Goal: Task Accomplishment & Management: Manage account settings

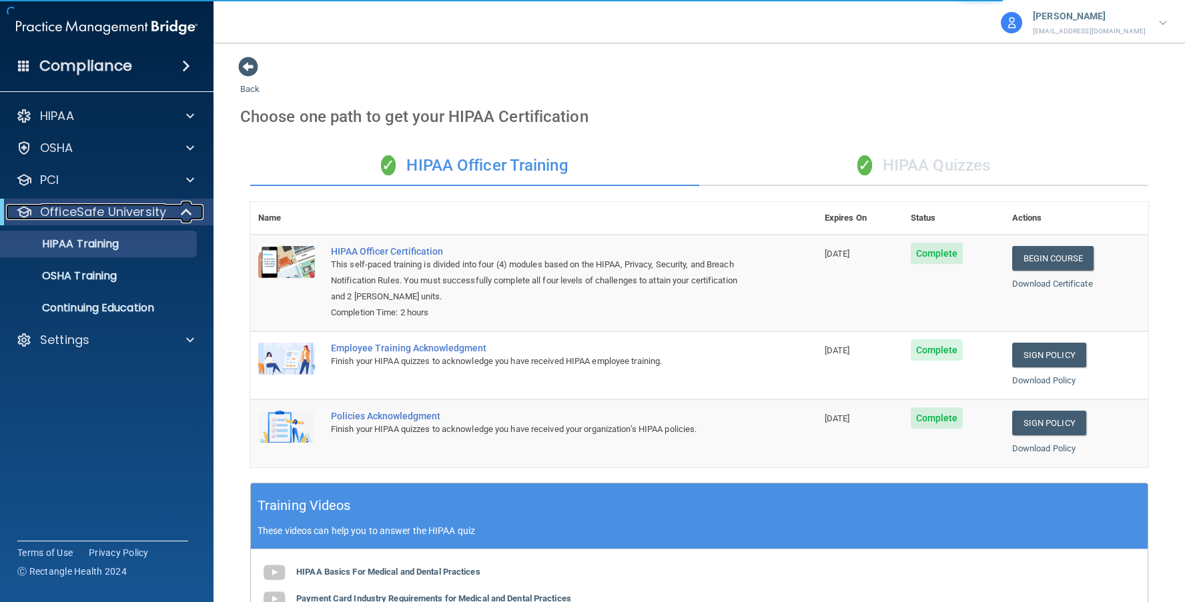
click at [121, 218] on p "OfficeSafe University" at bounding box center [103, 212] width 126 height 16
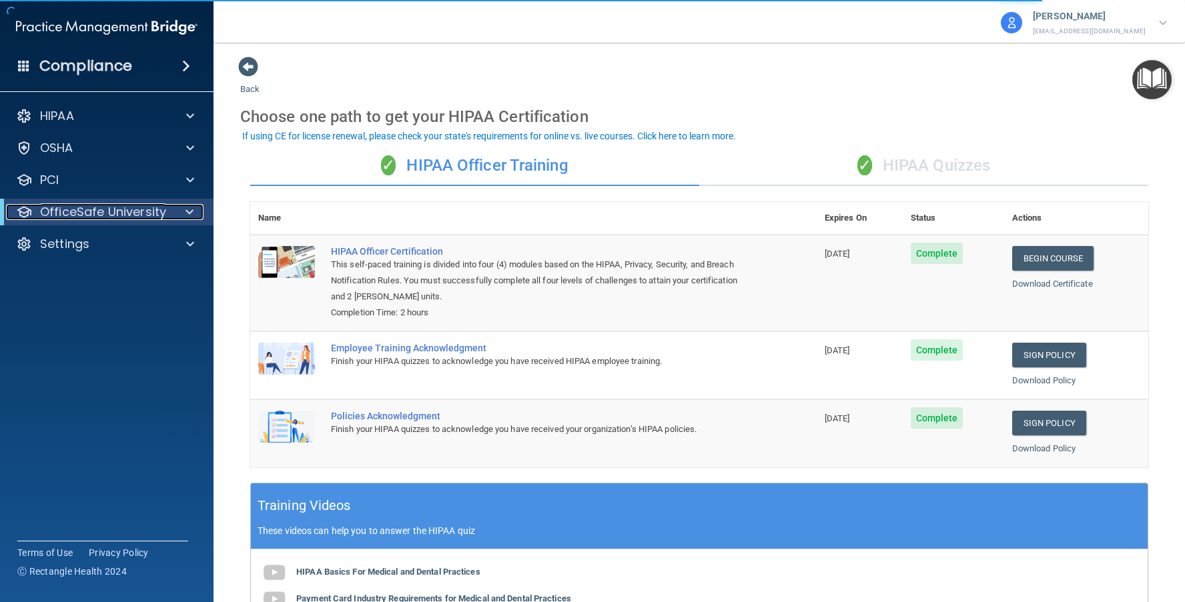
click at [121, 218] on p "OfficeSafe University" at bounding box center [103, 212] width 126 height 16
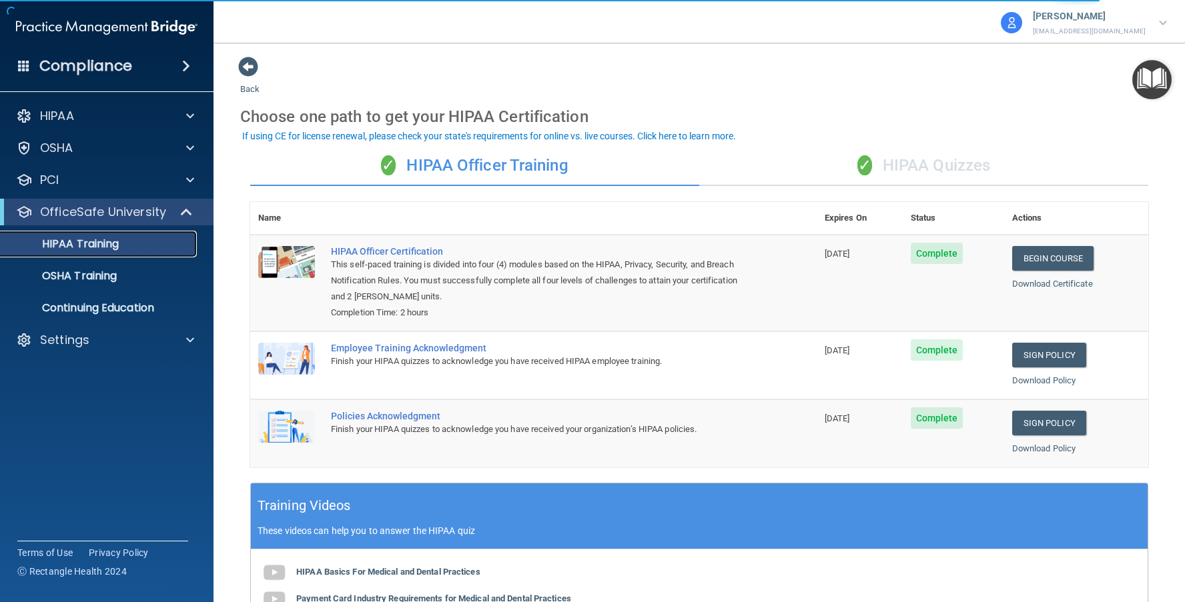
click at [114, 243] on p "HIPAA Training" at bounding box center [64, 243] width 110 height 13
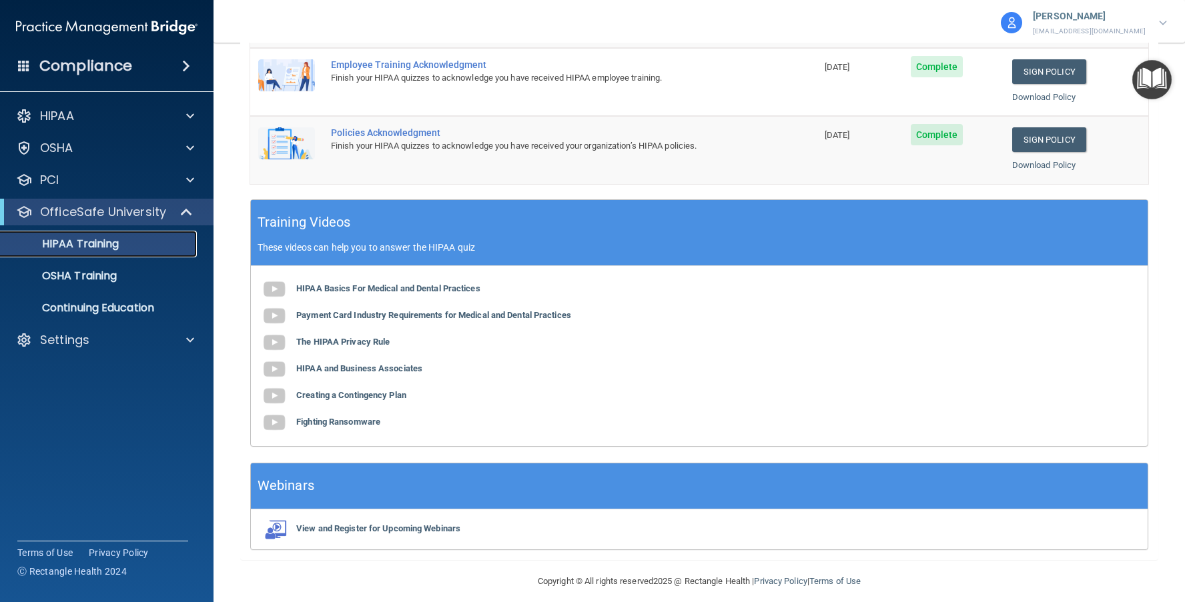
scroll to position [296, 0]
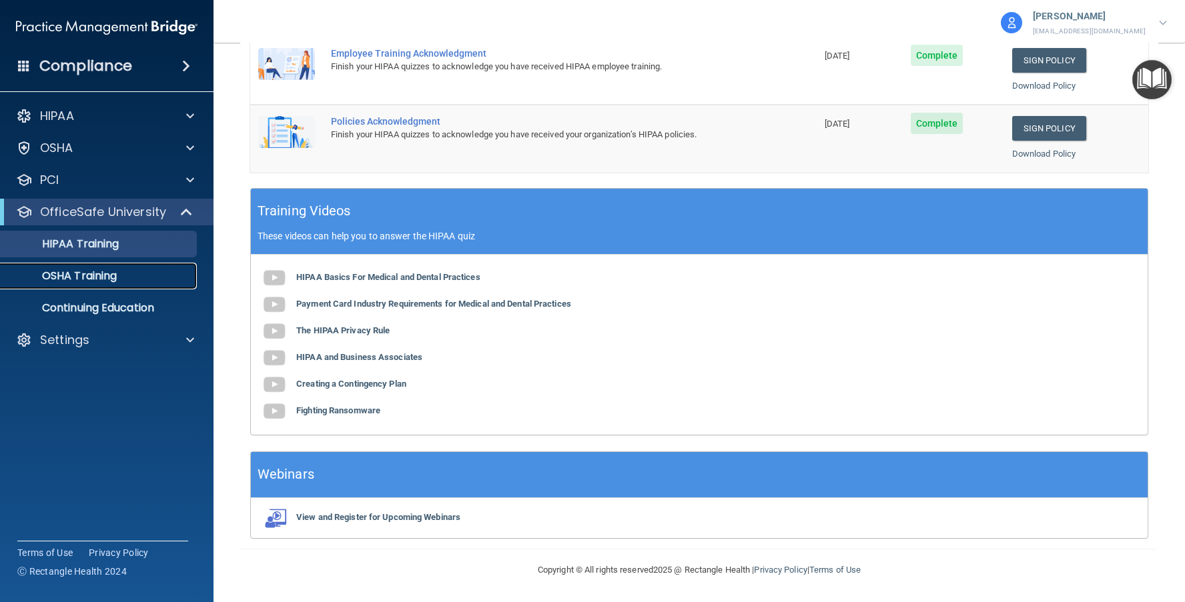
click at [79, 274] on p "OSHA Training" at bounding box center [63, 275] width 108 height 13
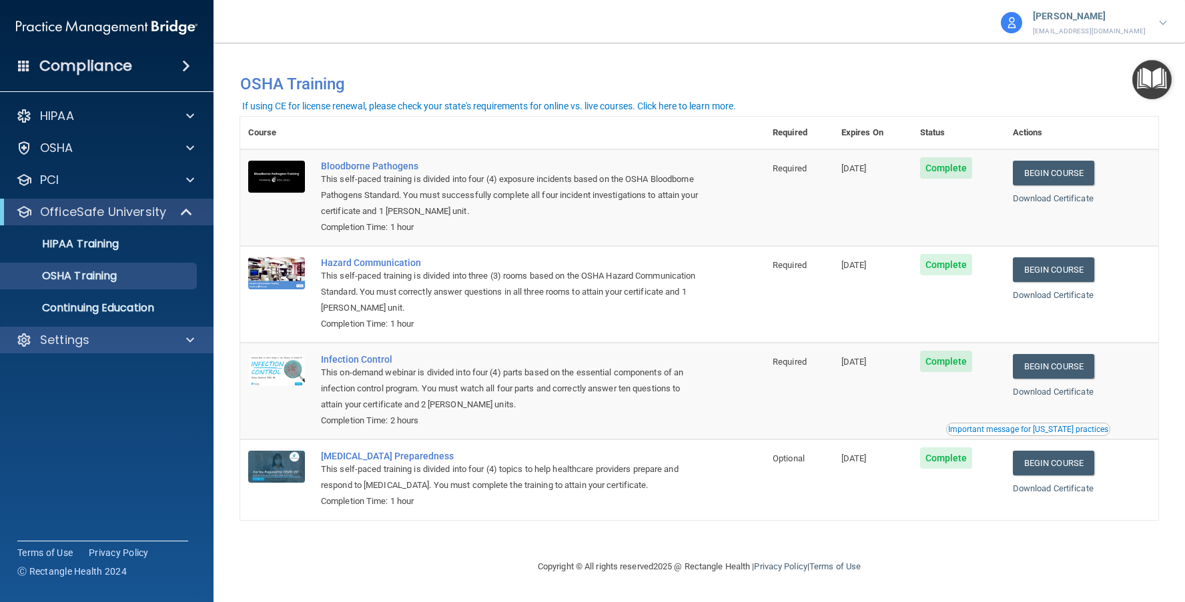
click at [95, 349] on div "Settings" at bounding box center [107, 340] width 214 height 27
click at [87, 342] on p "Settings" at bounding box center [64, 340] width 49 height 16
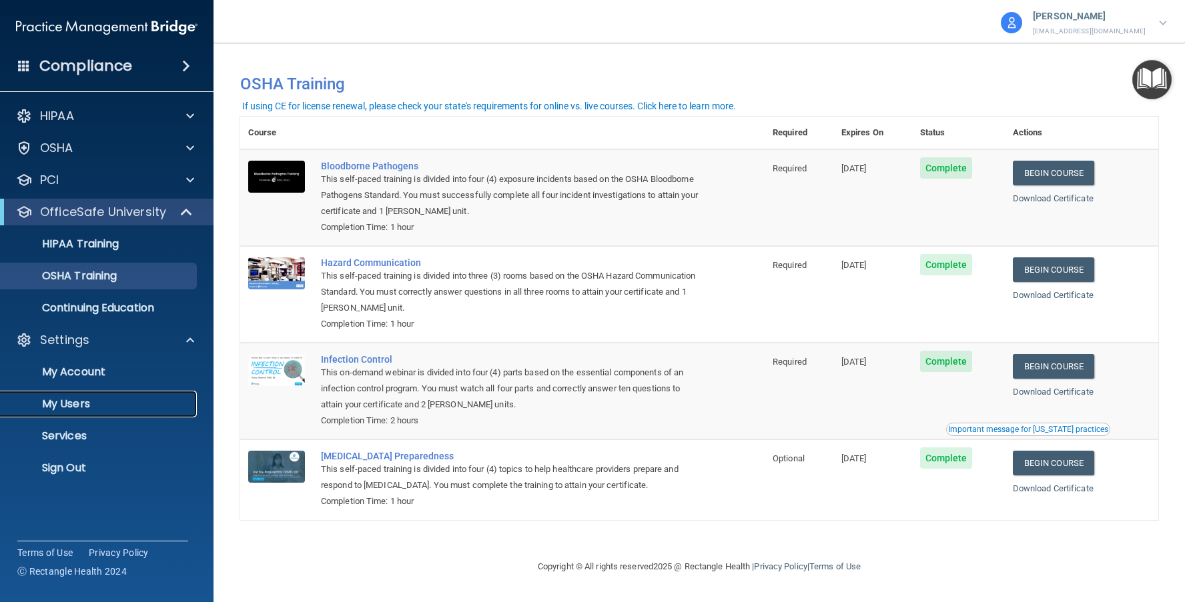
click at [82, 406] on p "My Users" at bounding box center [100, 404] width 182 height 13
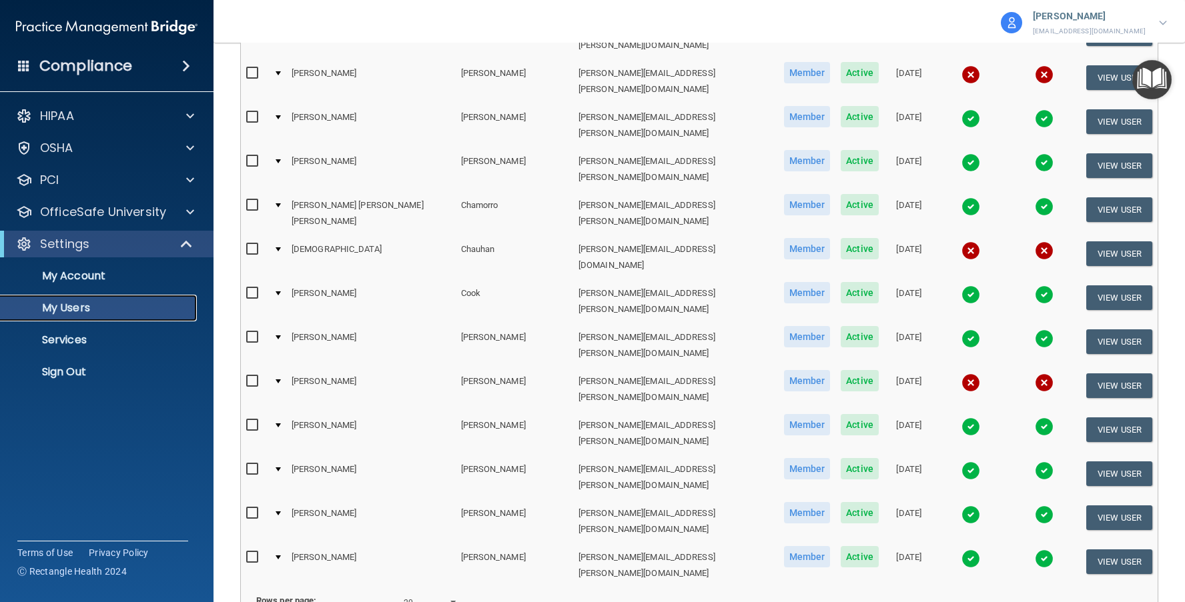
scroll to position [502, 0]
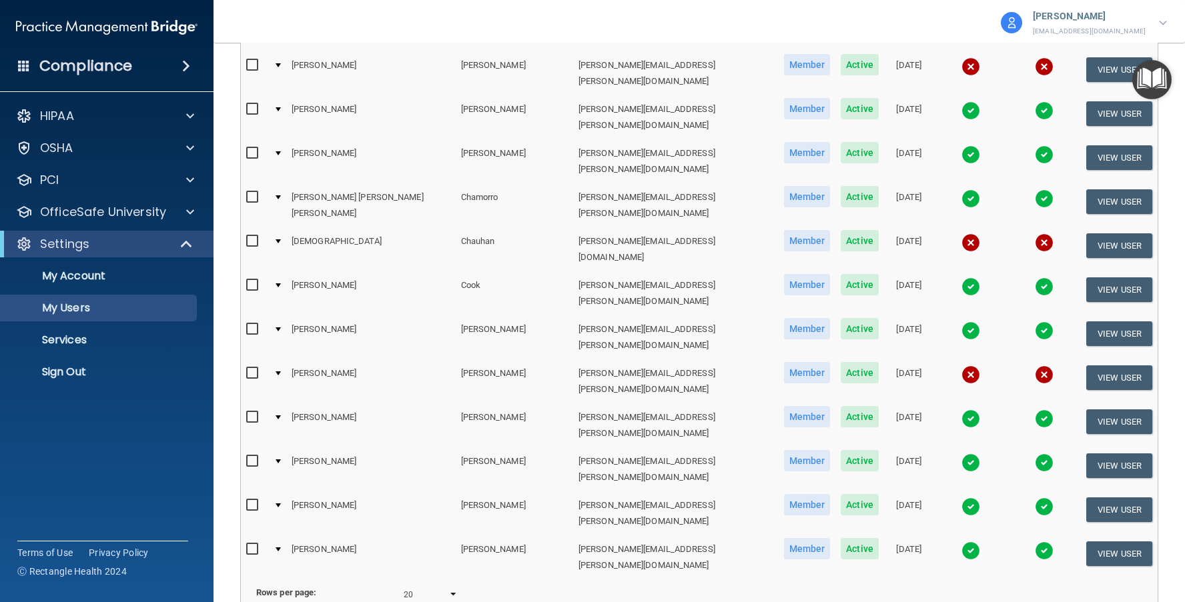
click at [437, 585] on select "10 20 30 40 all" at bounding box center [431, 595] width 54 height 20
select select "55"
click at [404, 585] on select "10 20 30 40 all" at bounding box center [431, 595] width 54 height 20
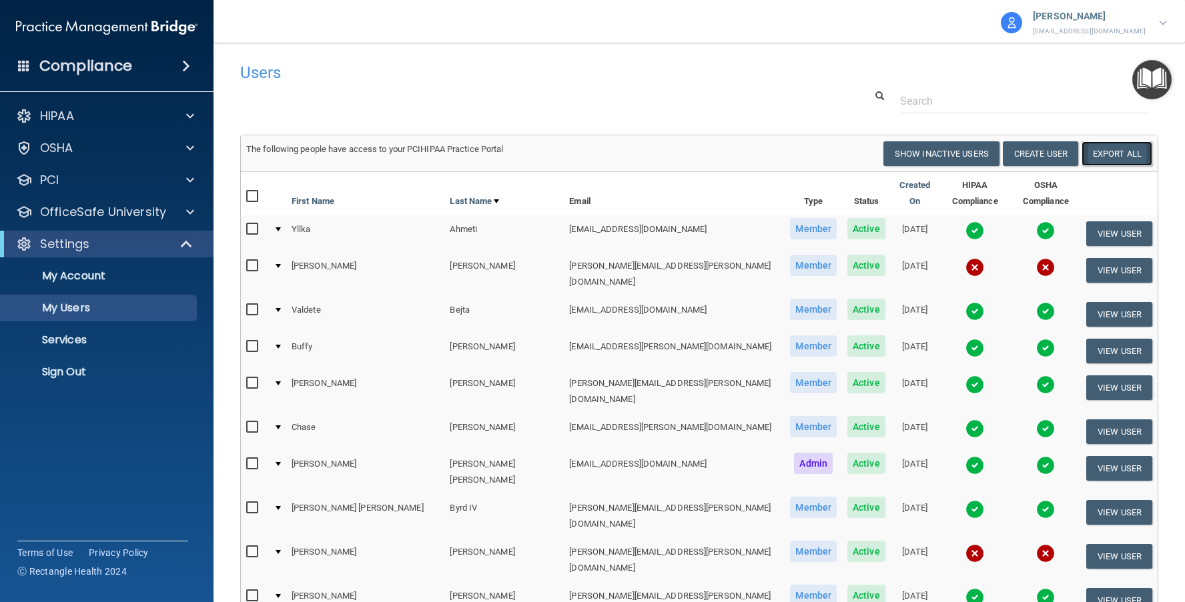
click at [1091, 150] on link "Export All" at bounding box center [1116, 153] width 71 height 25
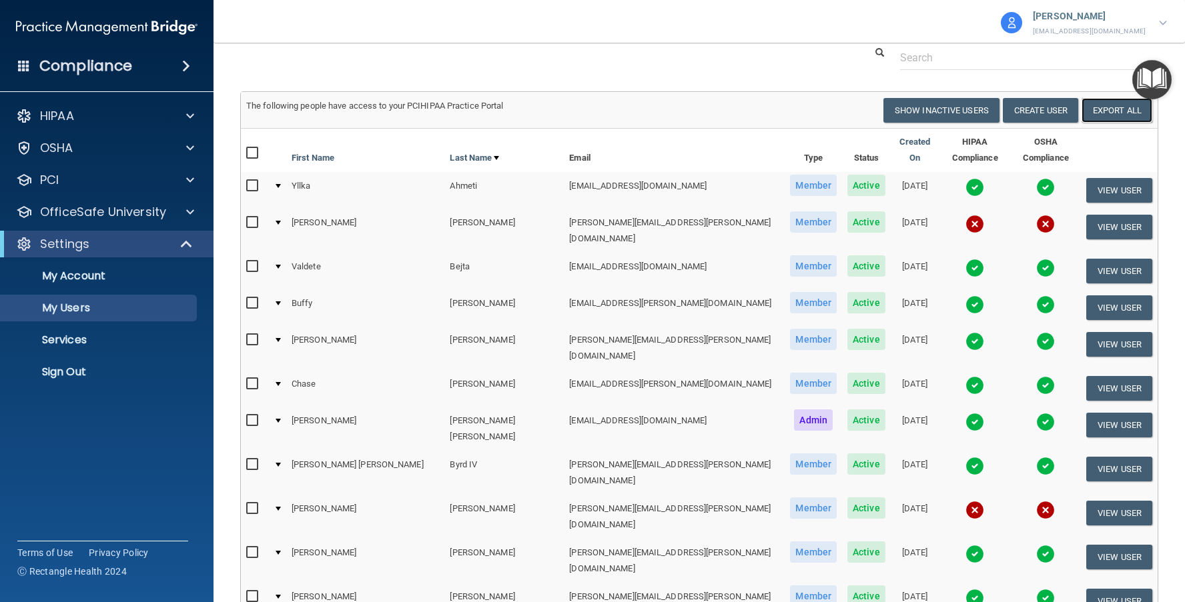
scroll to position [67, 0]
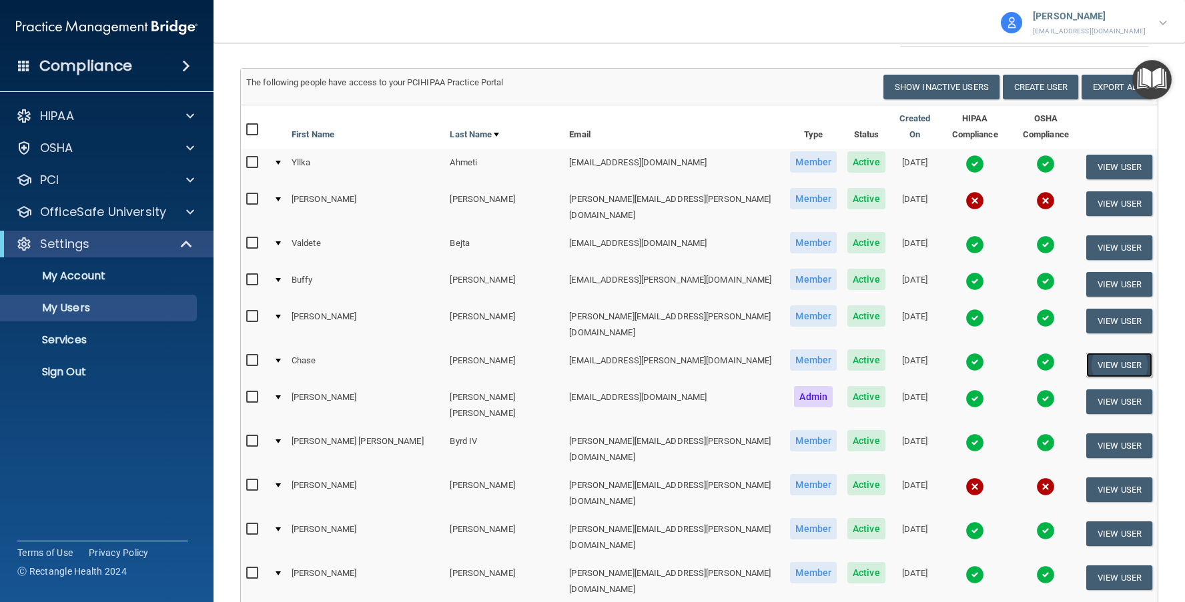
click at [1103, 353] on button "View User" at bounding box center [1119, 365] width 66 height 25
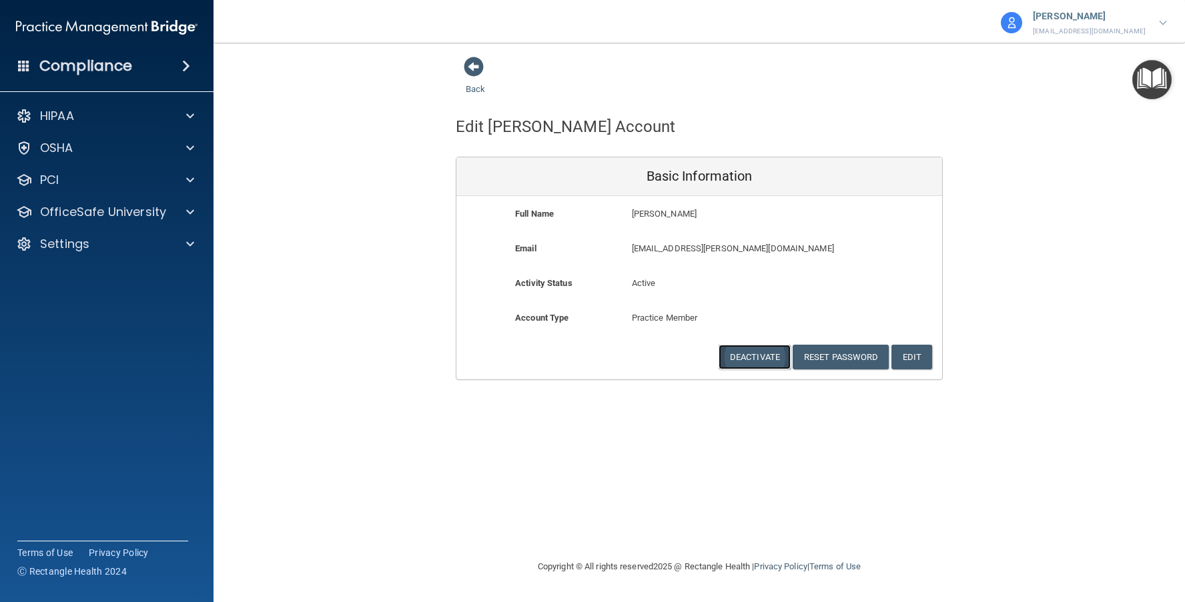
click at [751, 350] on button "Deactivate" at bounding box center [754, 357] width 72 height 25
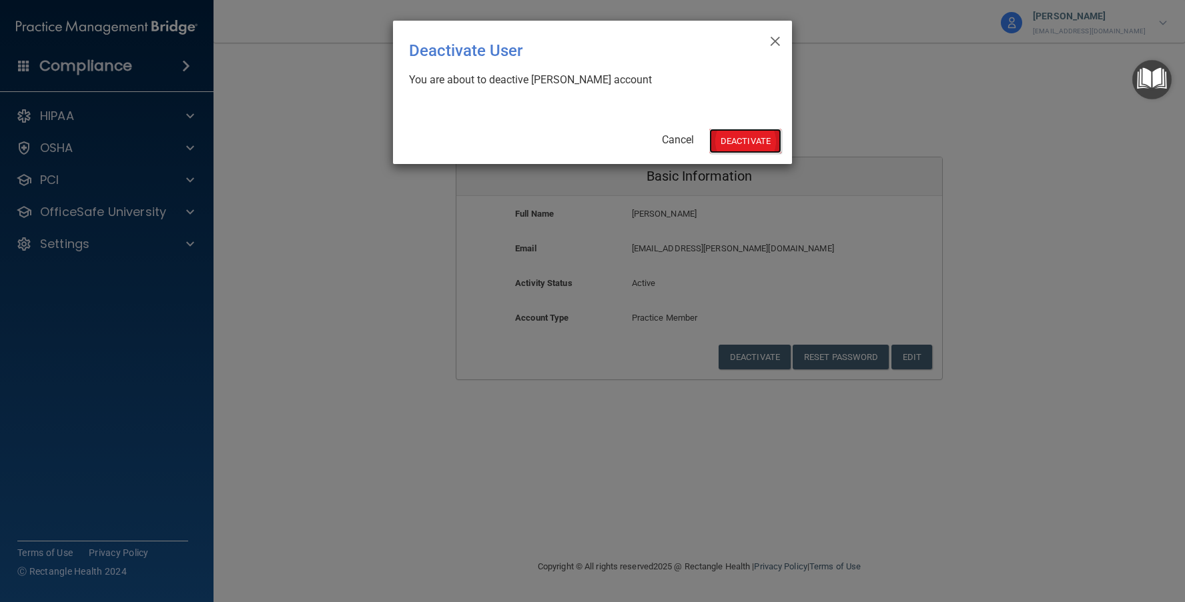
click at [756, 141] on button "Deactivate" at bounding box center [745, 141] width 72 height 25
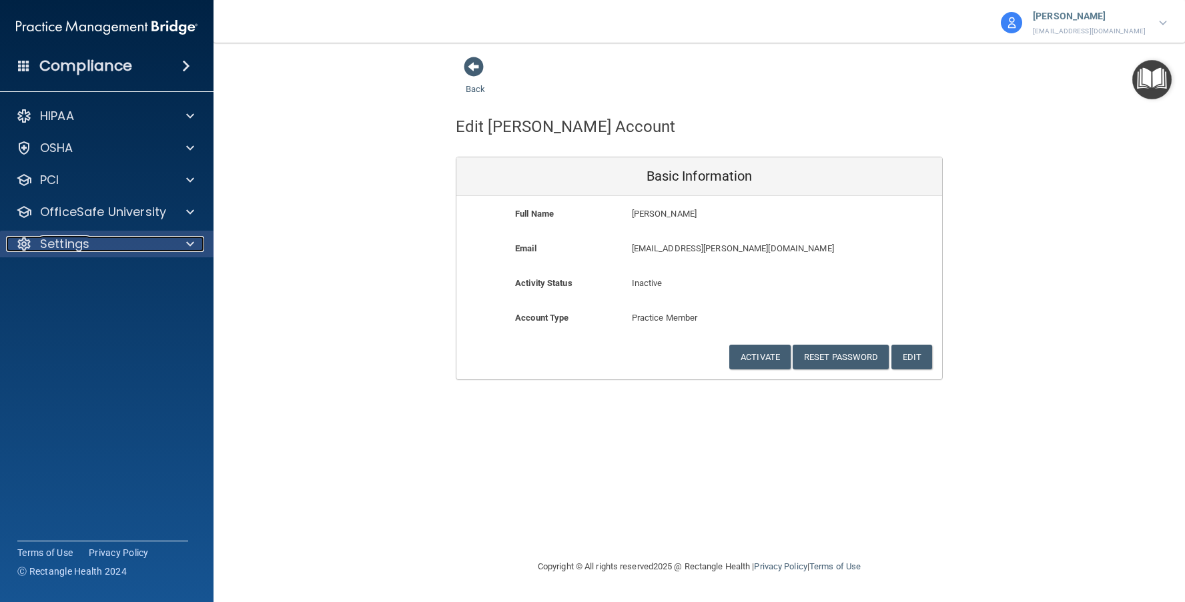
click at [71, 243] on p "Settings" at bounding box center [64, 244] width 49 height 16
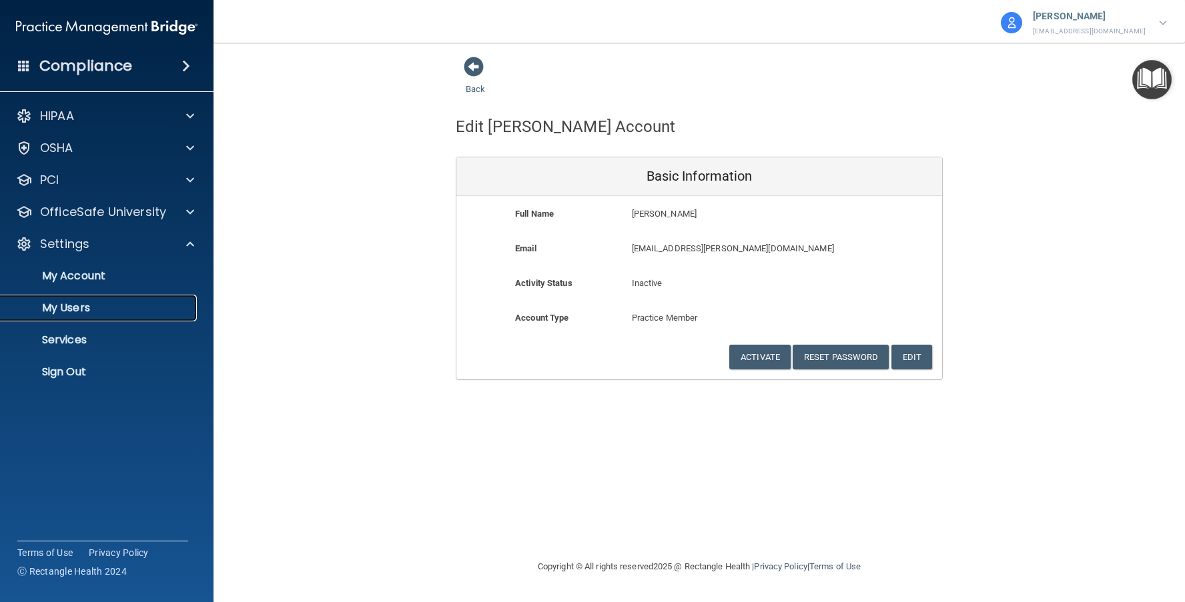
click at [79, 309] on p "My Users" at bounding box center [100, 308] width 182 height 13
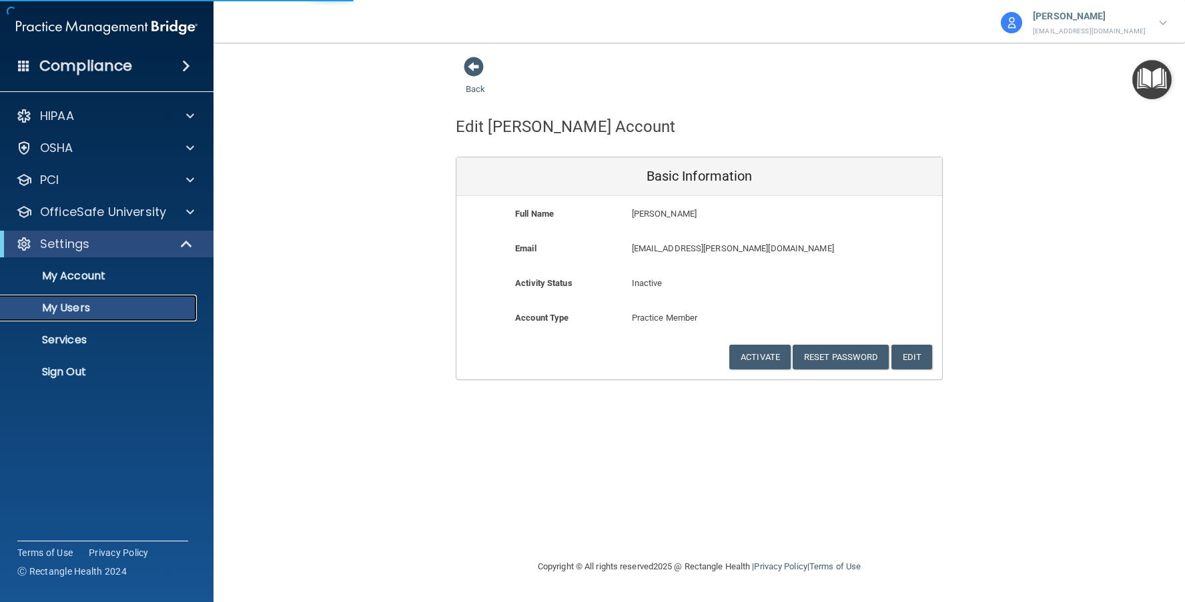
select select "20"
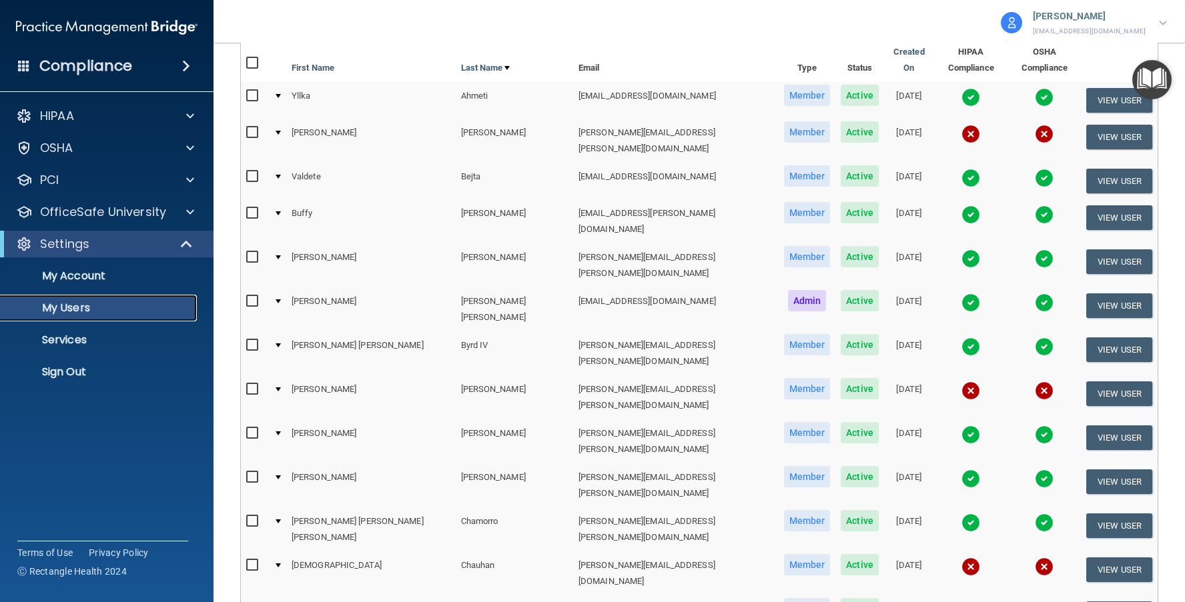
scroll to position [200, 0]
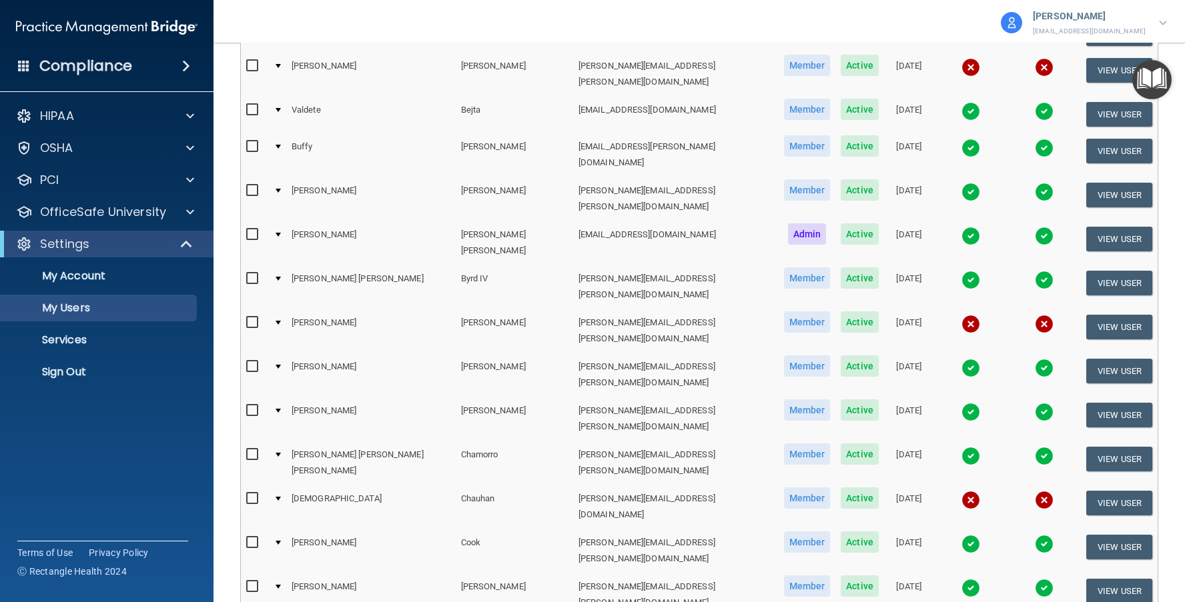
click at [281, 277] on div at bounding box center [278, 279] width 5 height 4
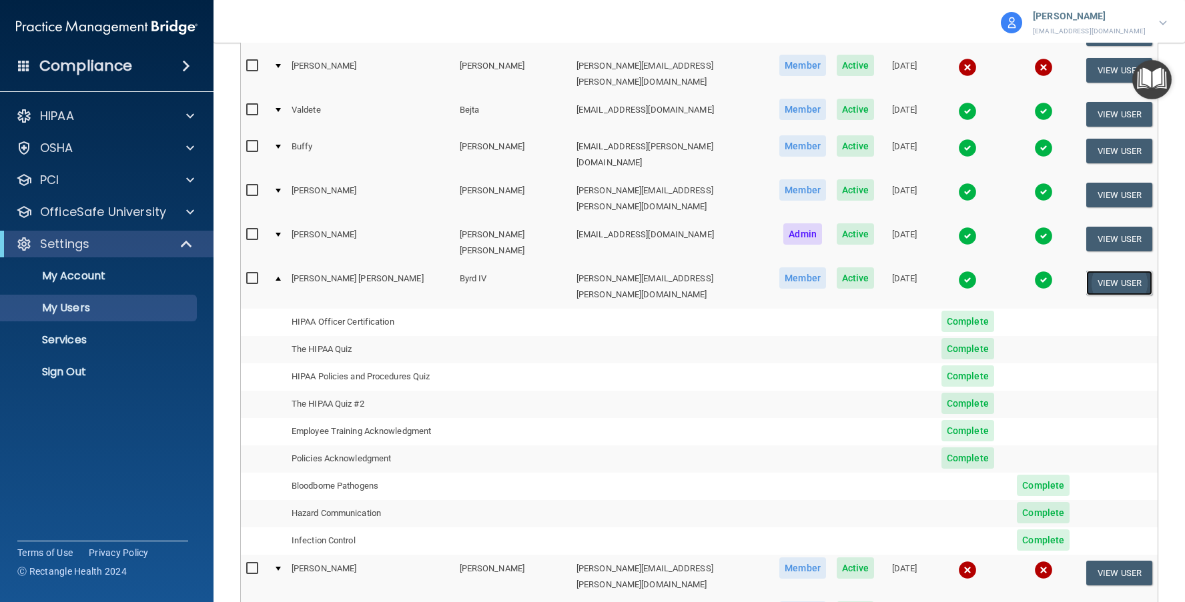
click at [1094, 271] on button "View User" at bounding box center [1119, 283] width 66 height 25
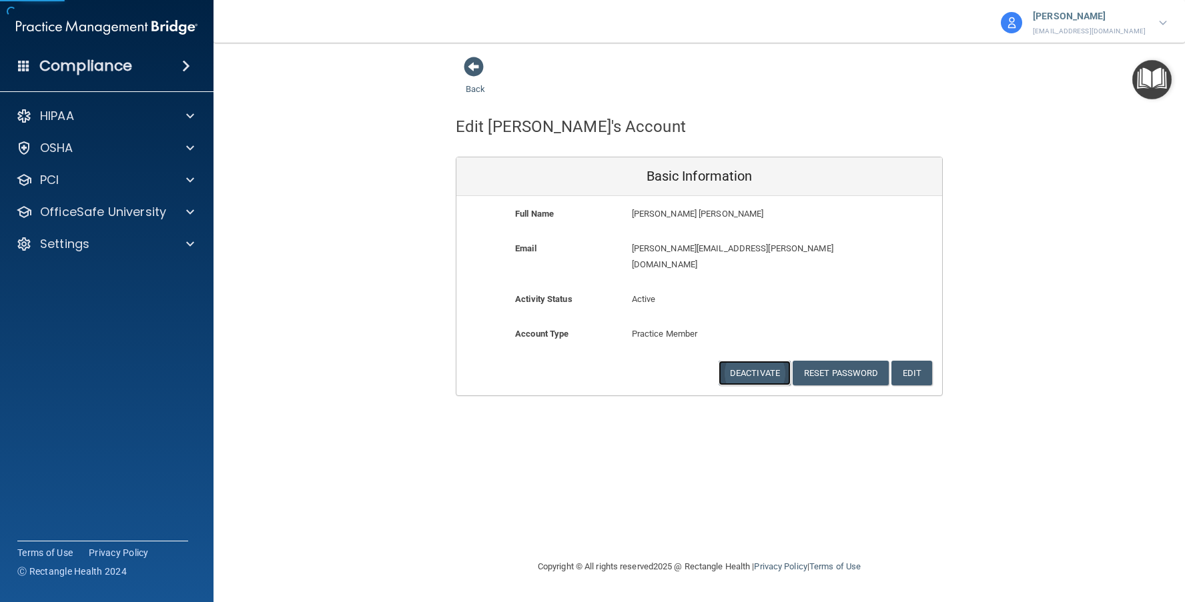
click at [736, 361] on button "Deactivate" at bounding box center [754, 373] width 72 height 25
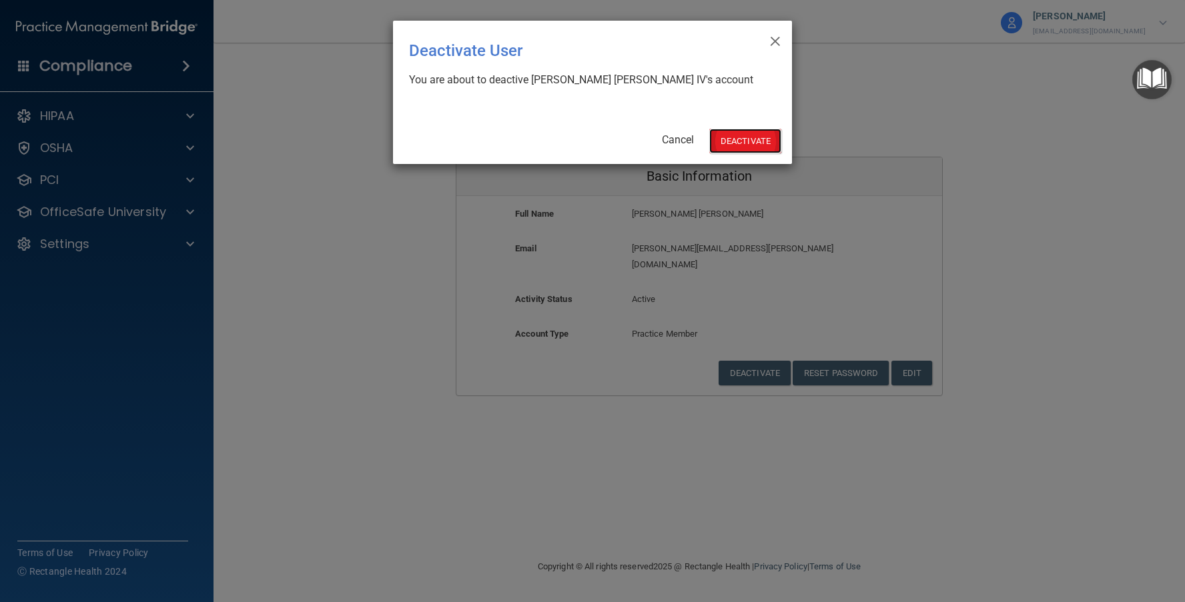
click at [738, 142] on button "Deactivate" at bounding box center [745, 141] width 72 height 25
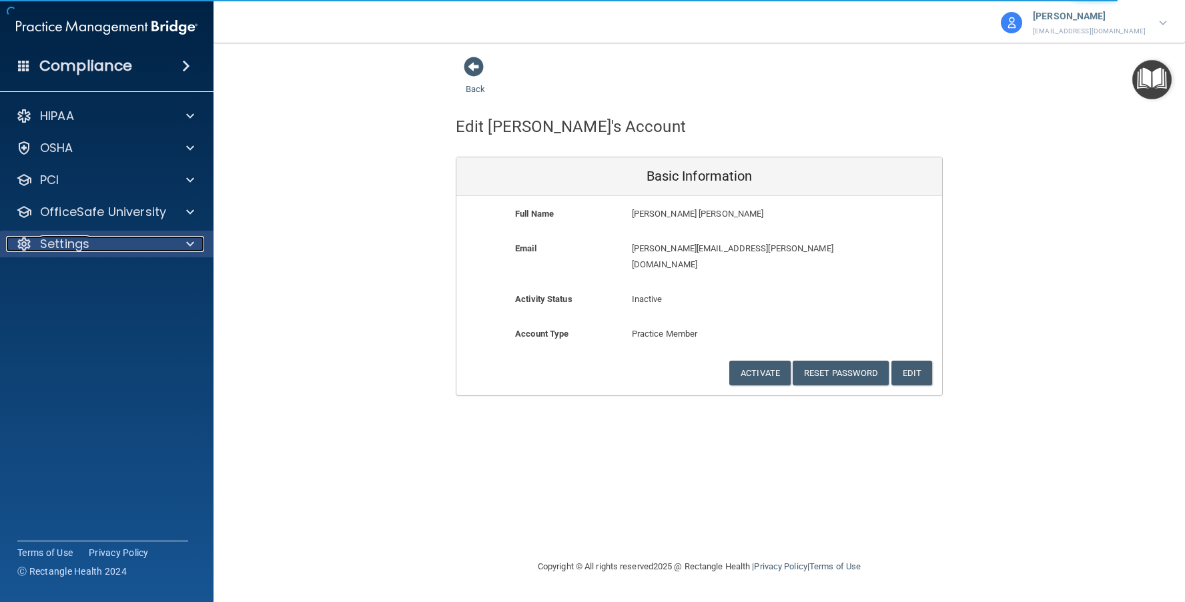
click at [116, 247] on div "Settings" at bounding box center [88, 244] width 165 height 16
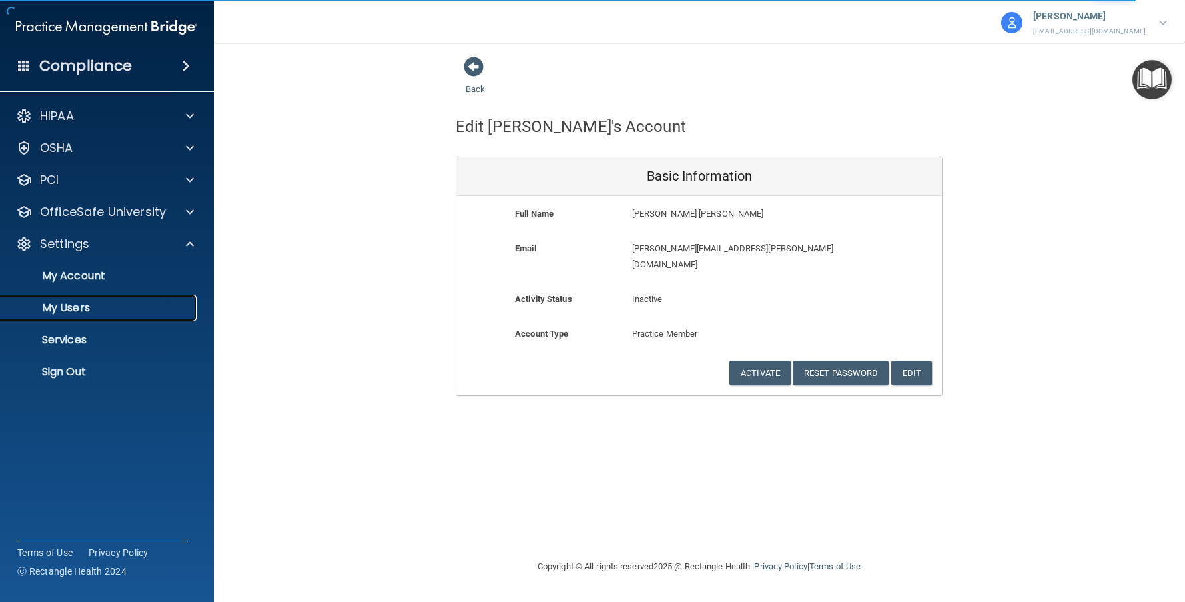
click at [98, 308] on p "My Users" at bounding box center [100, 308] width 182 height 13
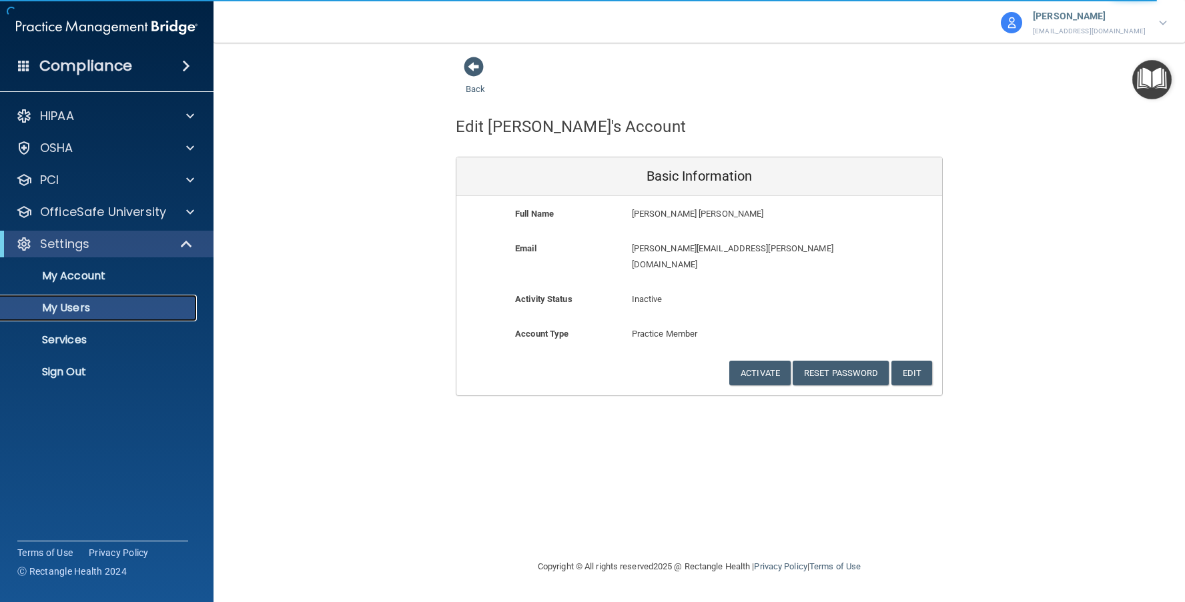
select select "20"
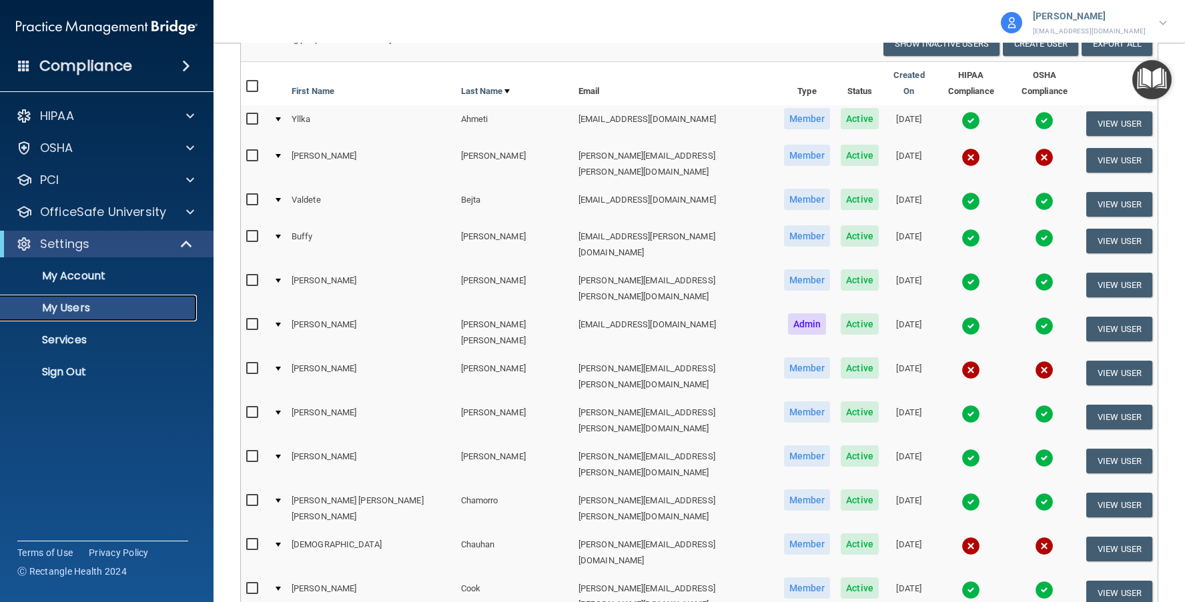
scroll to position [133, 0]
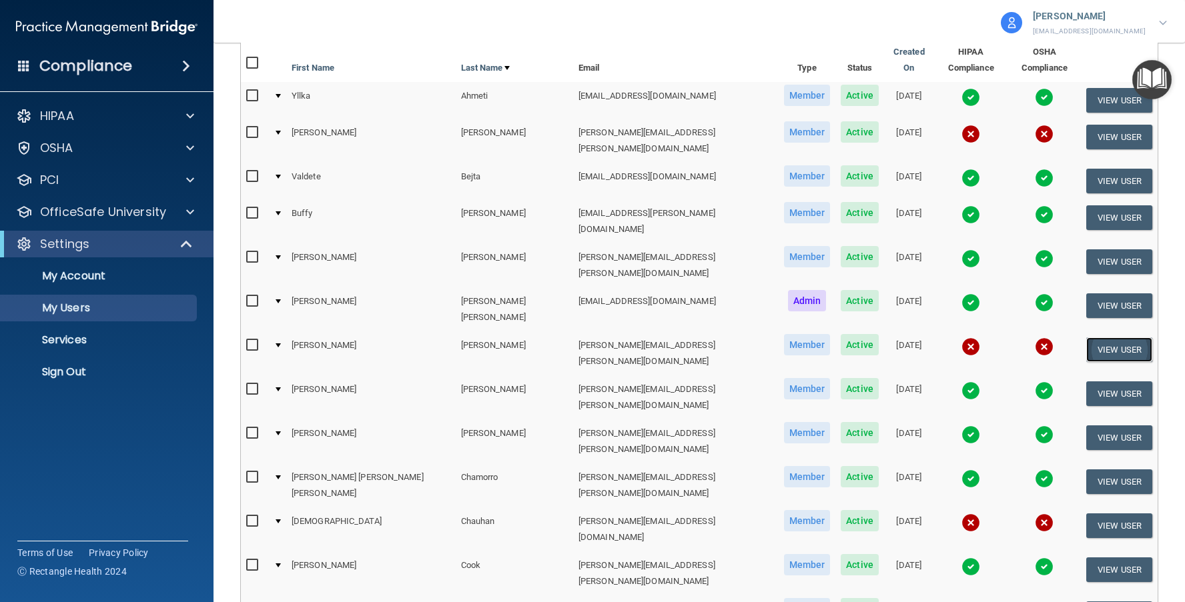
click at [1092, 338] on button "View User" at bounding box center [1119, 350] width 66 height 25
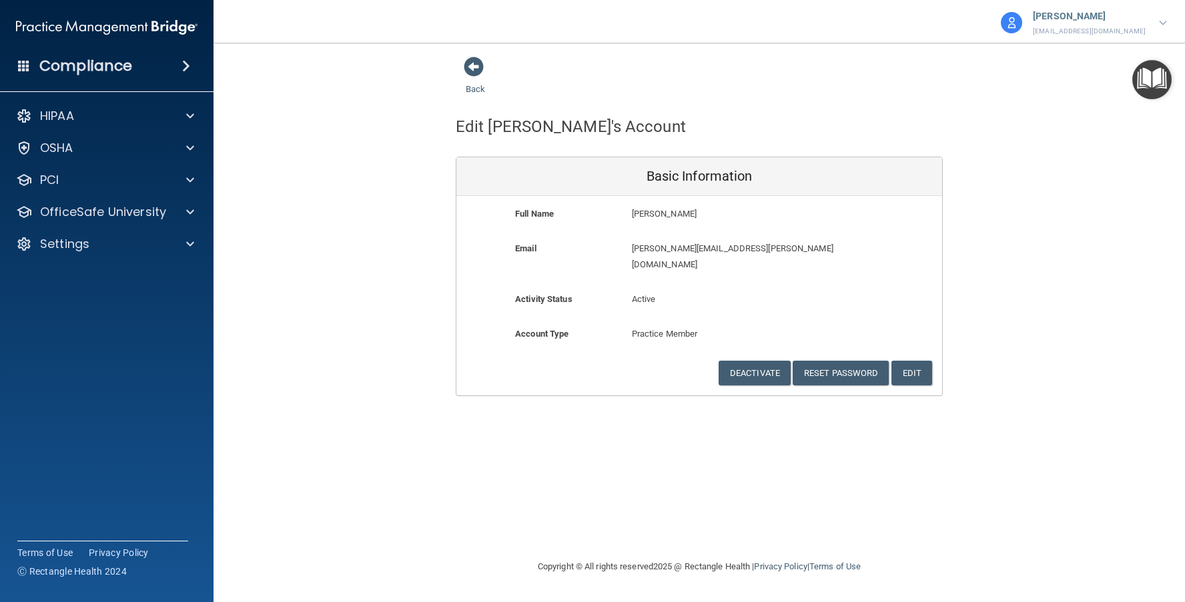
click at [765, 336] on div "Account Type Practice Member Admin Member Financial Institution Business Associ…" at bounding box center [699, 343] width 486 height 35
click at [760, 361] on button "Deactivate" at bounding box center [754, 373] width 72 height 25
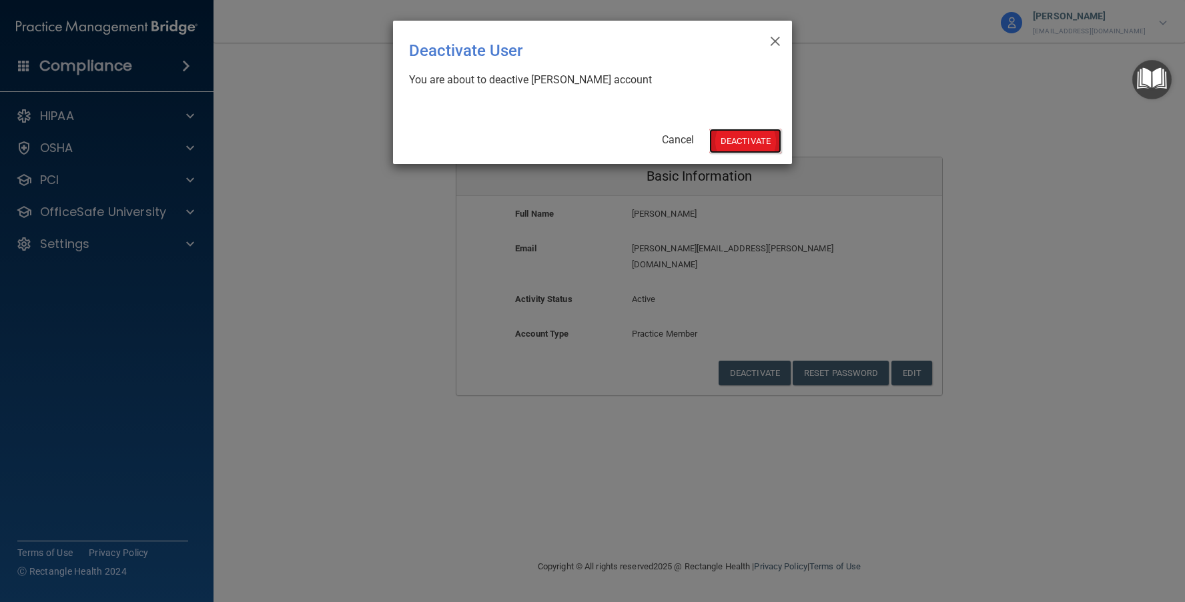
click at [761, 143] on button "Deactivate" at bounding box center [745, 141] width 72 height 25
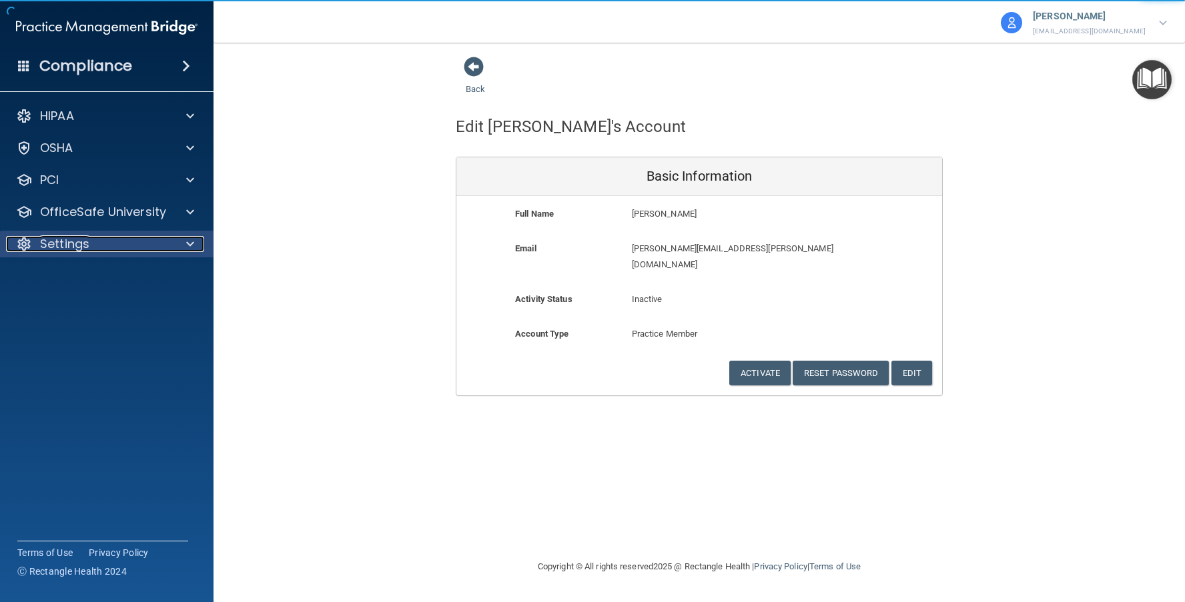
click at [134, 246] on div "Settings" at bounding box center [88, 244] width 165 height 16
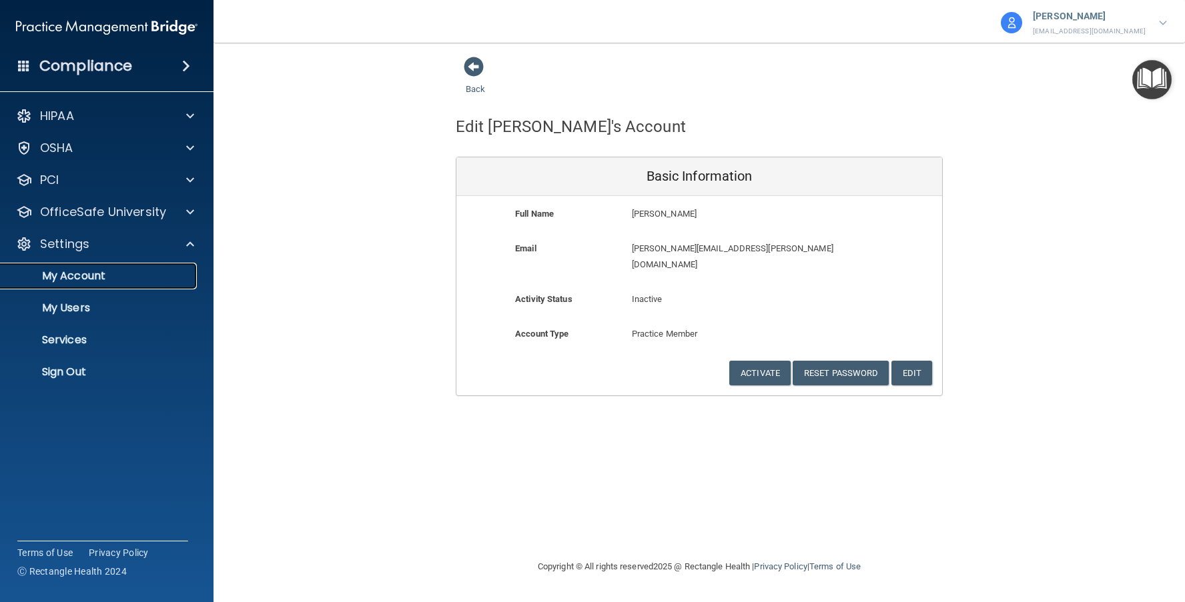
click at [126, 278] on p "My Account" at bounding box center [100, 275] width 182 height 13
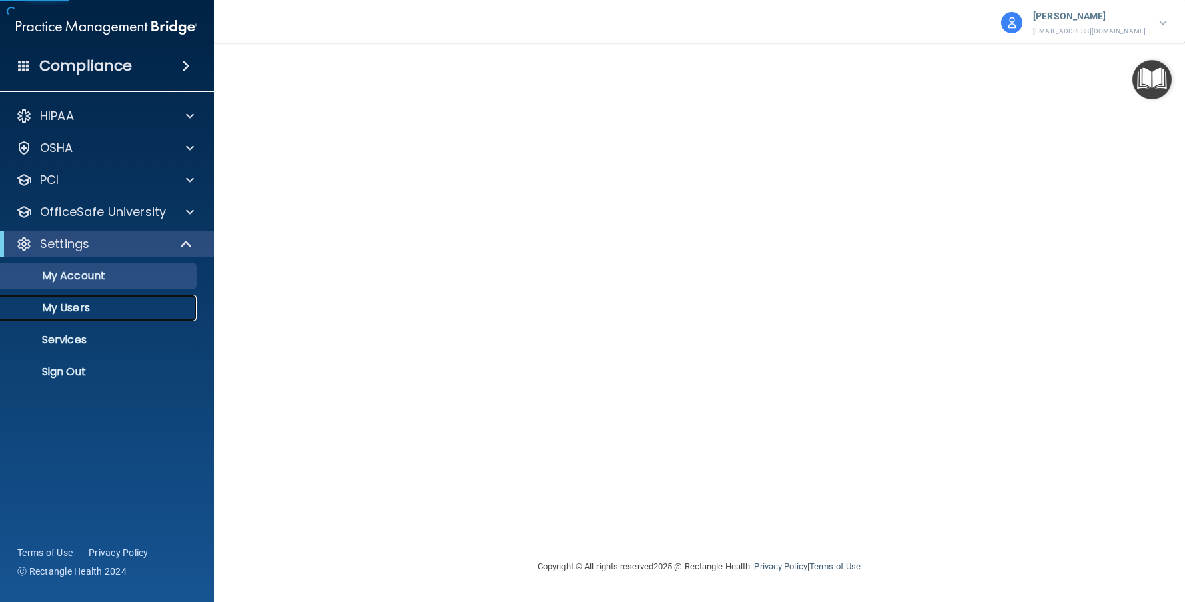
click at [69, 311] on p "My Users" at bounding box center [100, 308] width 182 height 13
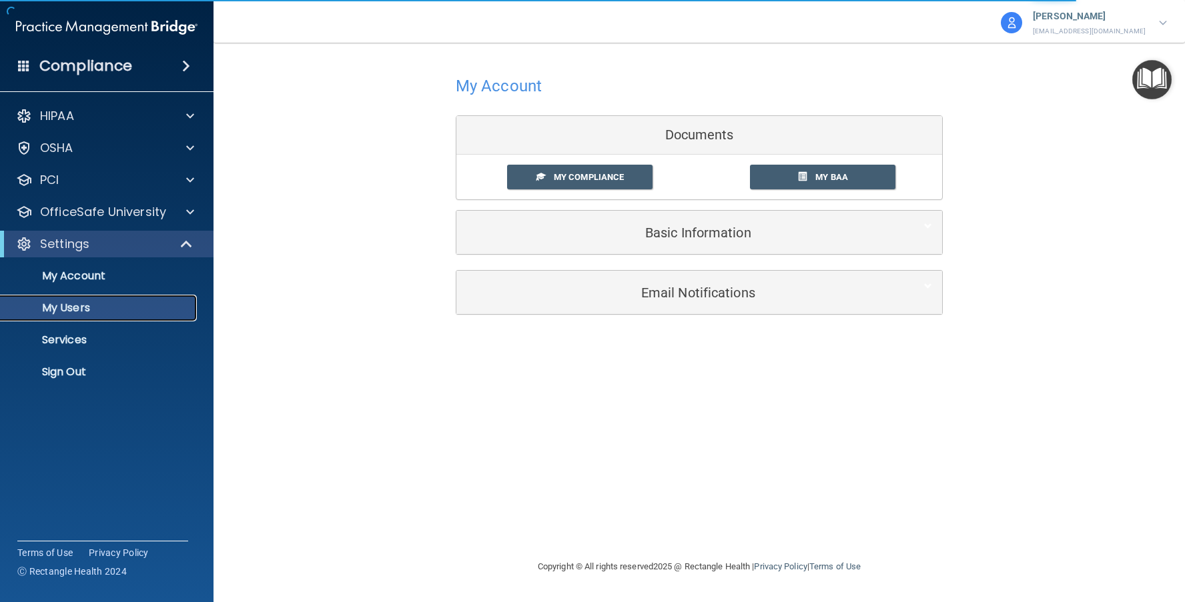
select select "20"
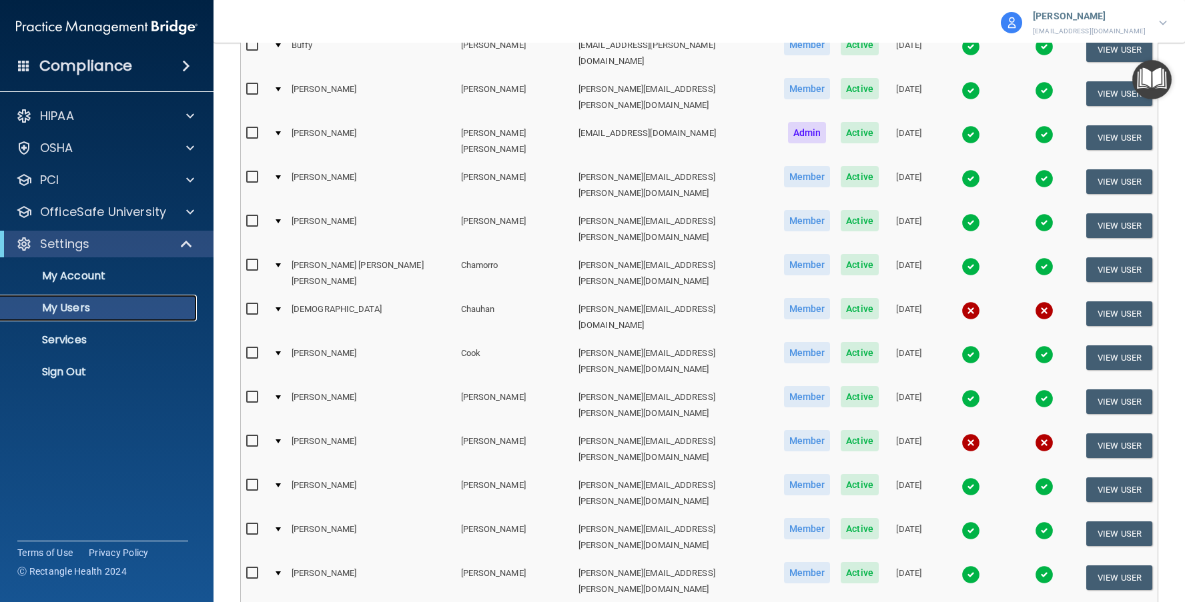
scroll to position [334, 0]
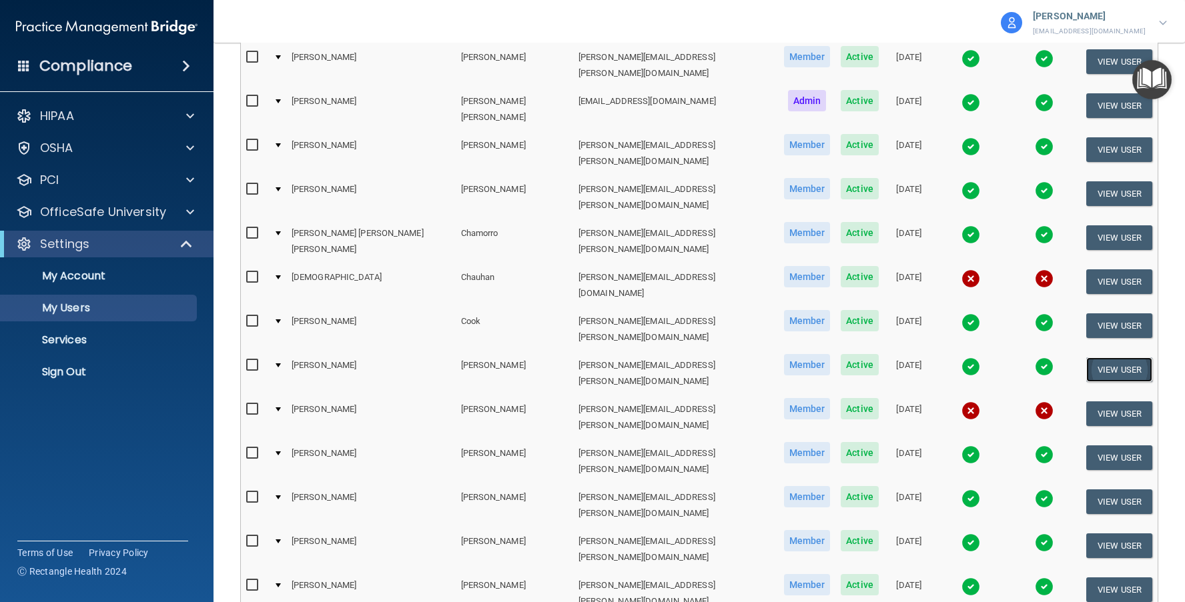
click at [1111, 358] on button "View User" at bounding box center [1119, 370] width 66 height 25
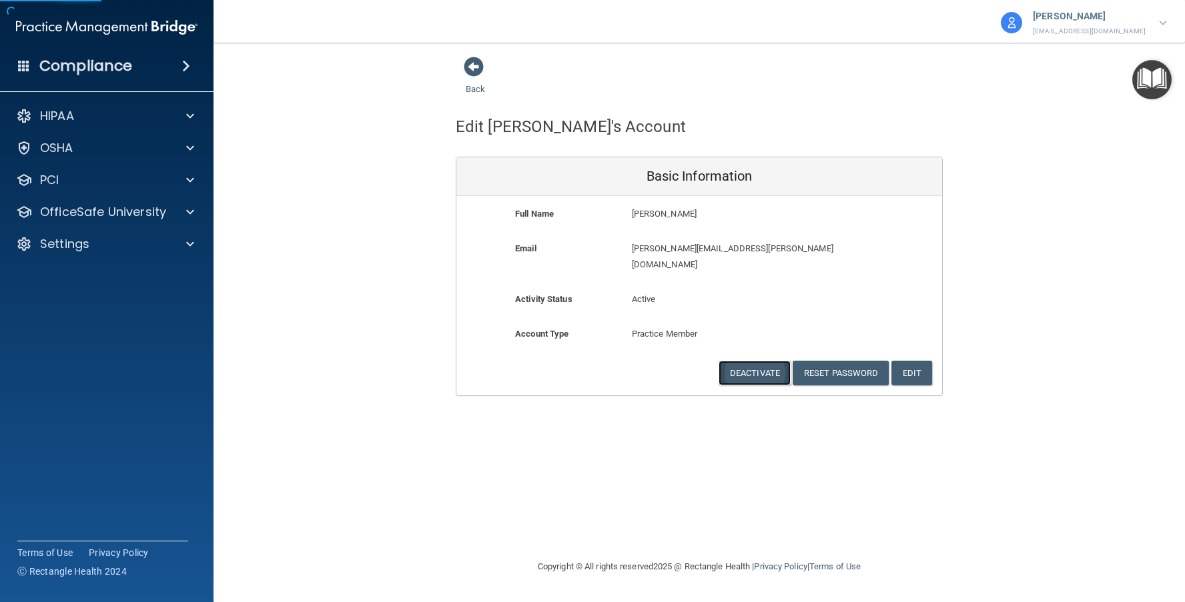
click at [736, 361] on button "Deactivate" at bounding box center [754, 373] width 72 height 25
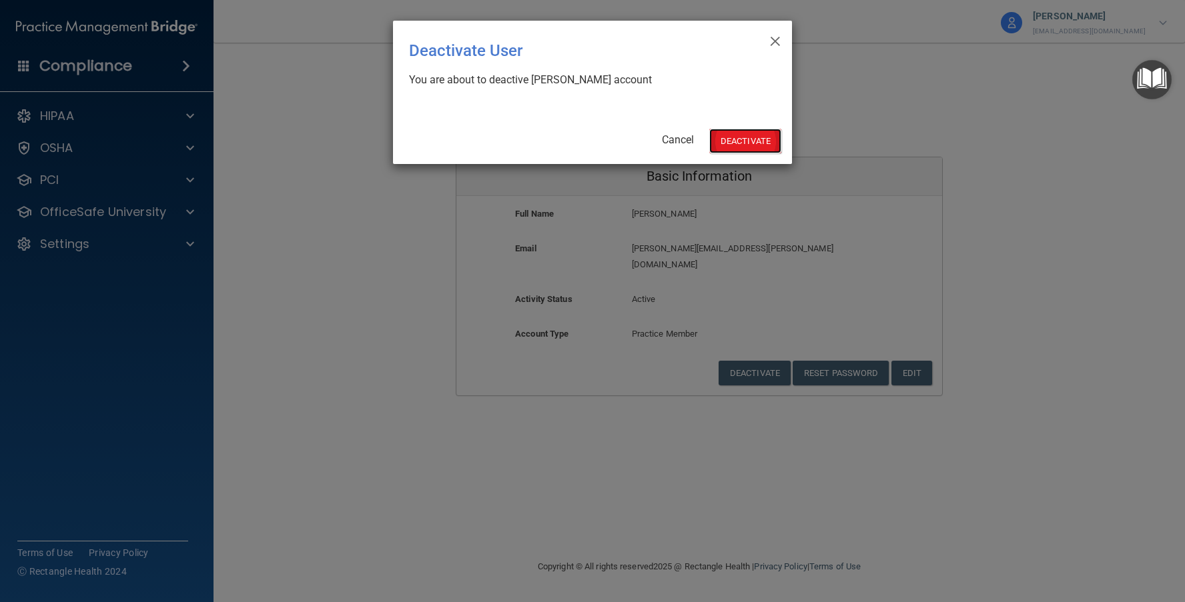
click at [728, 137] on button "Deactivate" at bounding box center [745, 141] width 72 height 25
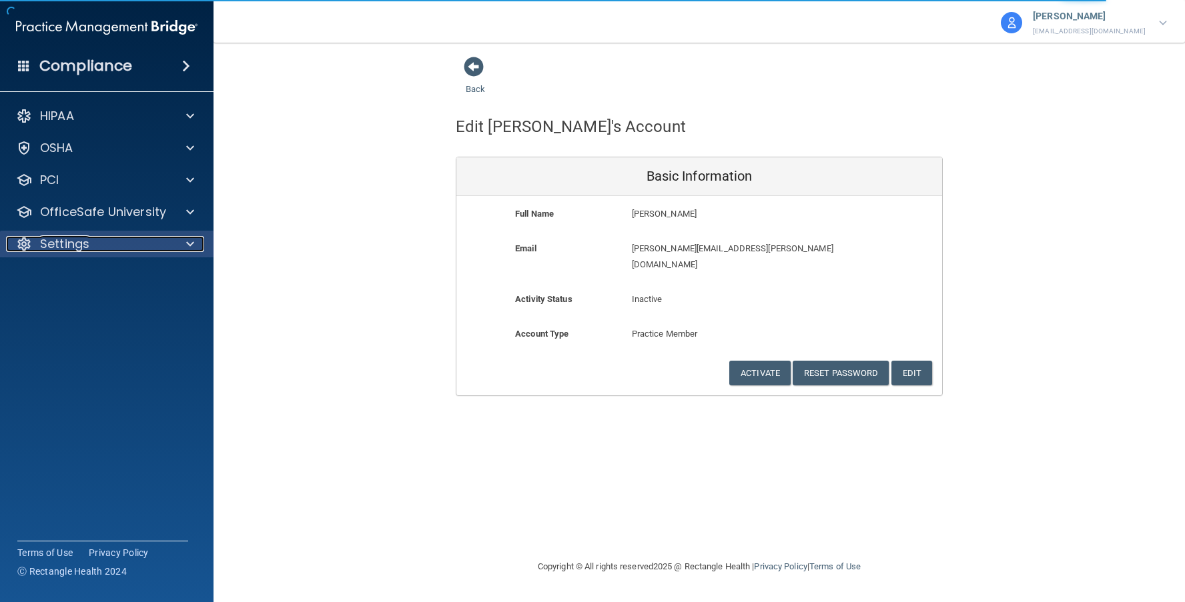
click at [159, 251] on div "Settings" at bounding box center [88, 244] width 165 height 16
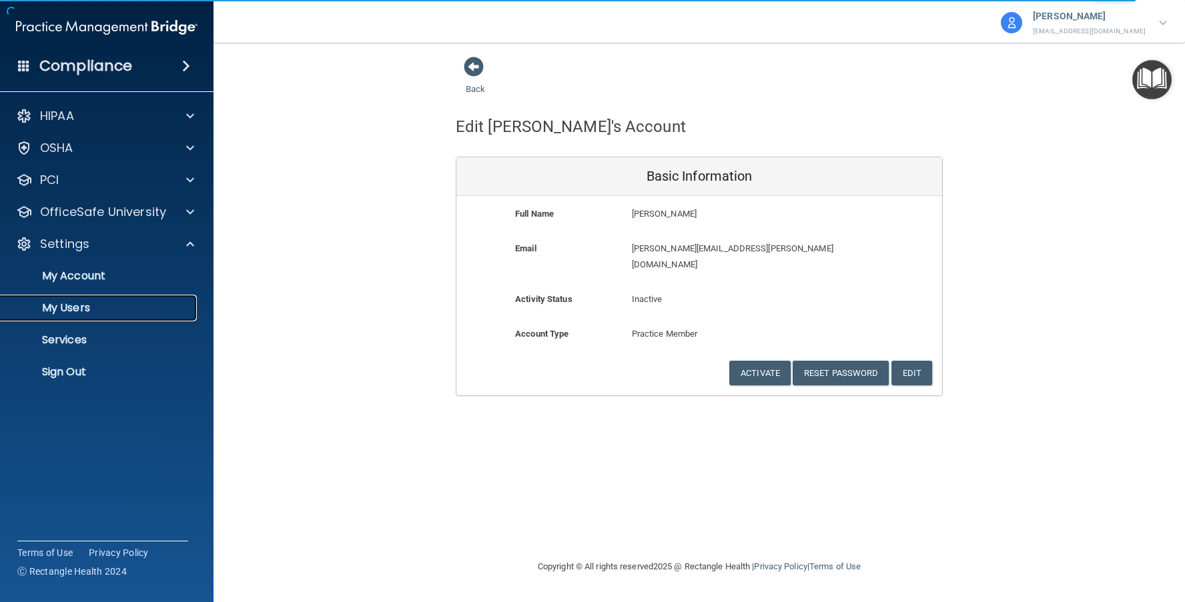
click at [64, 305] on p "My Users" at bounding box center [100, 308] width 182 height 13
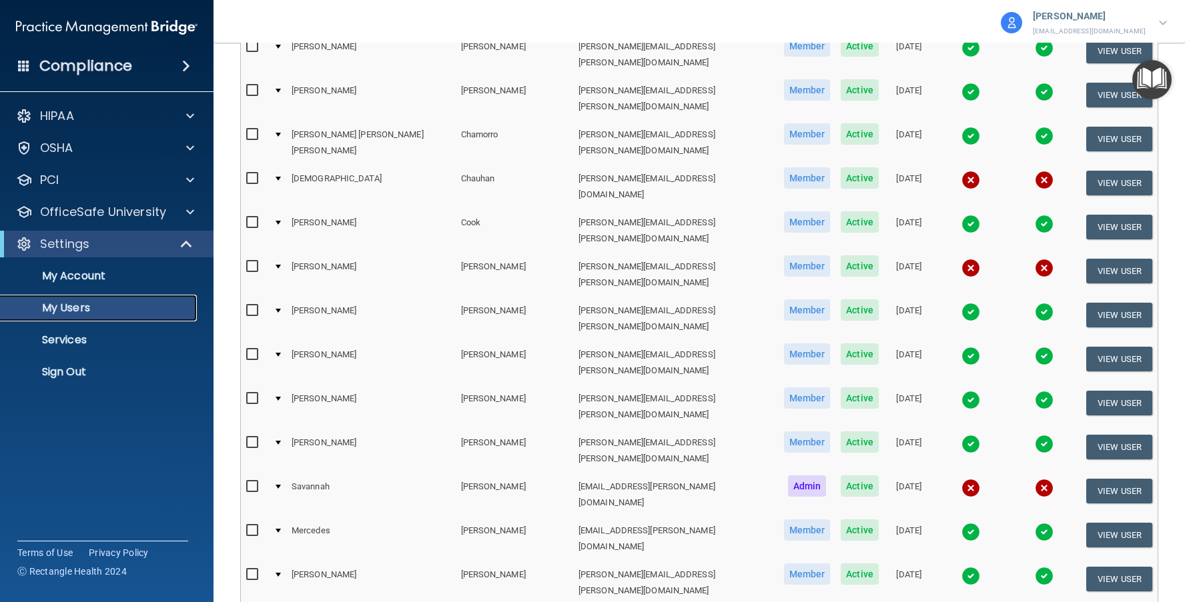
scroll to position [467, 0]
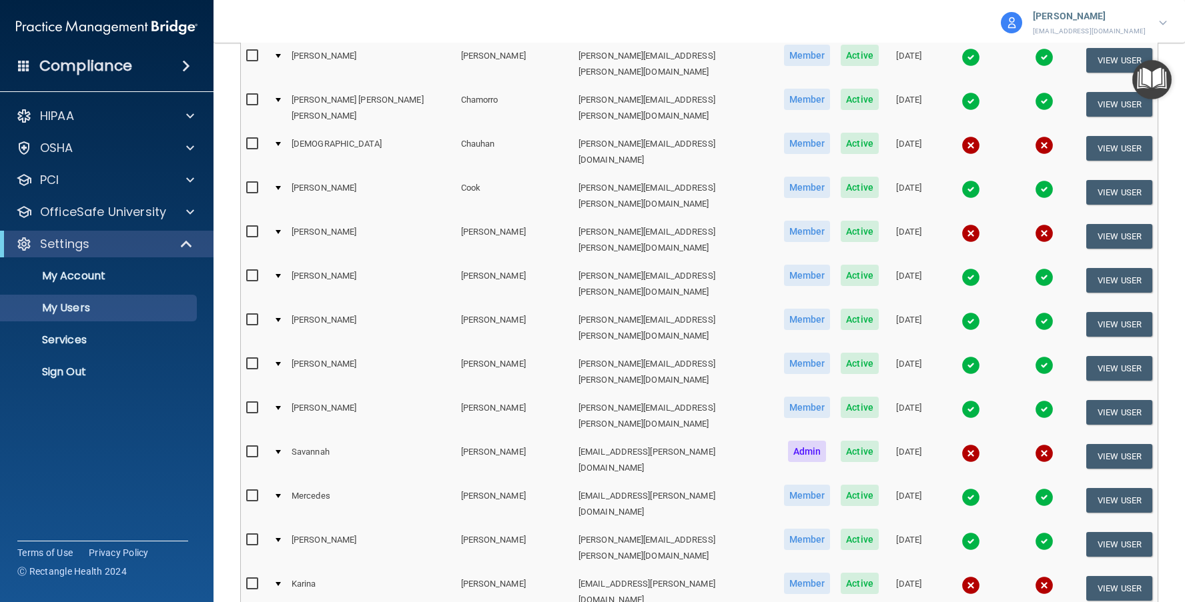
select select "51"
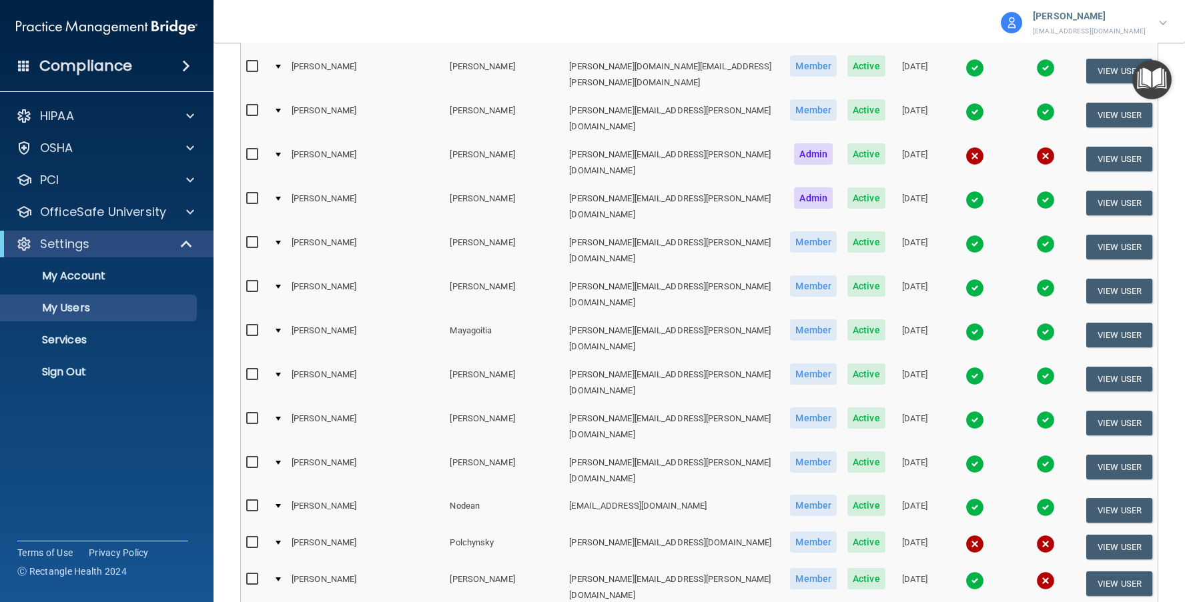
scroll to position [1067, 0]
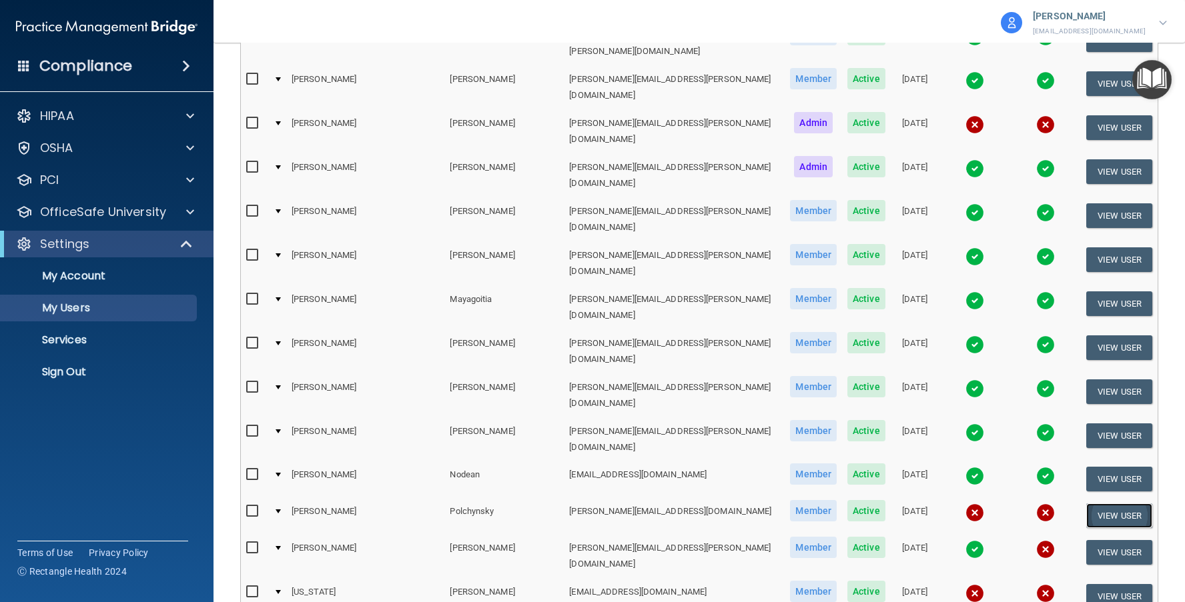
click at [1087, 504] on button "View User" at bounding box center [1119, 516] width 66 height 25
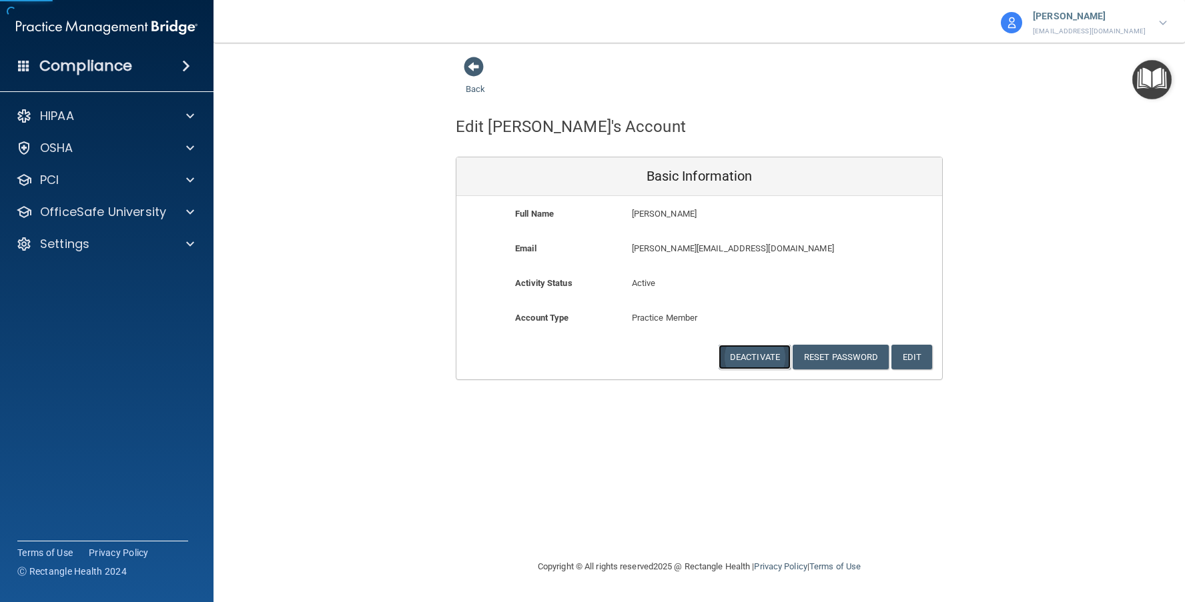
click at [742, 357] on button "Deactivate" at bounding box center [754, 357] width 72 height 25
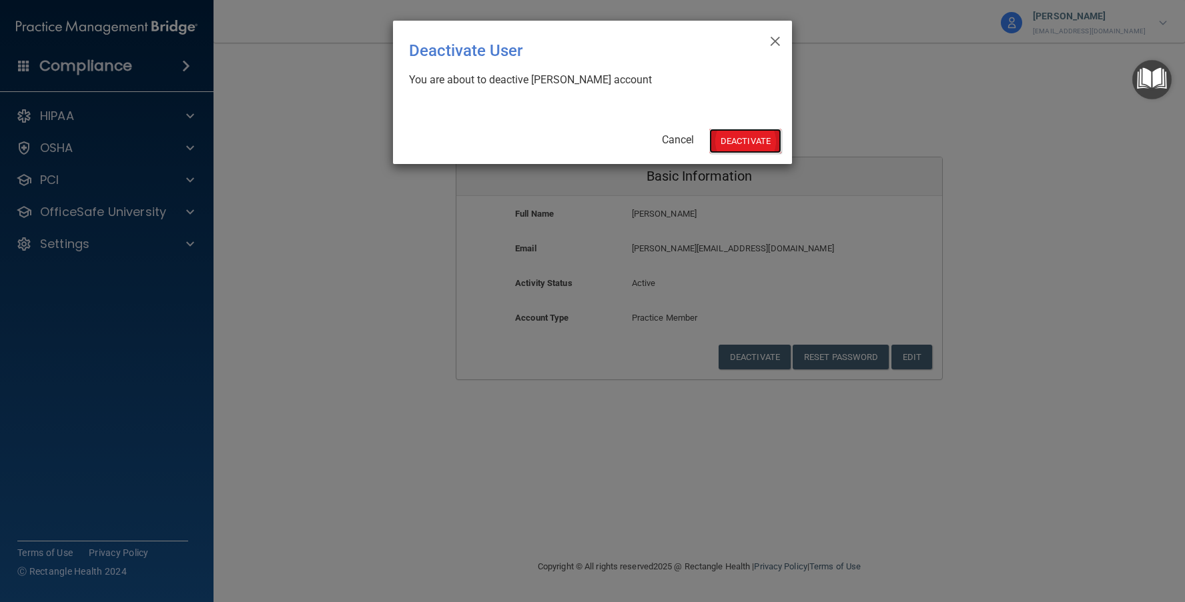
click at [748, 136] on button "Deactivate" at bounding box center [745, 141] width 72 height 25
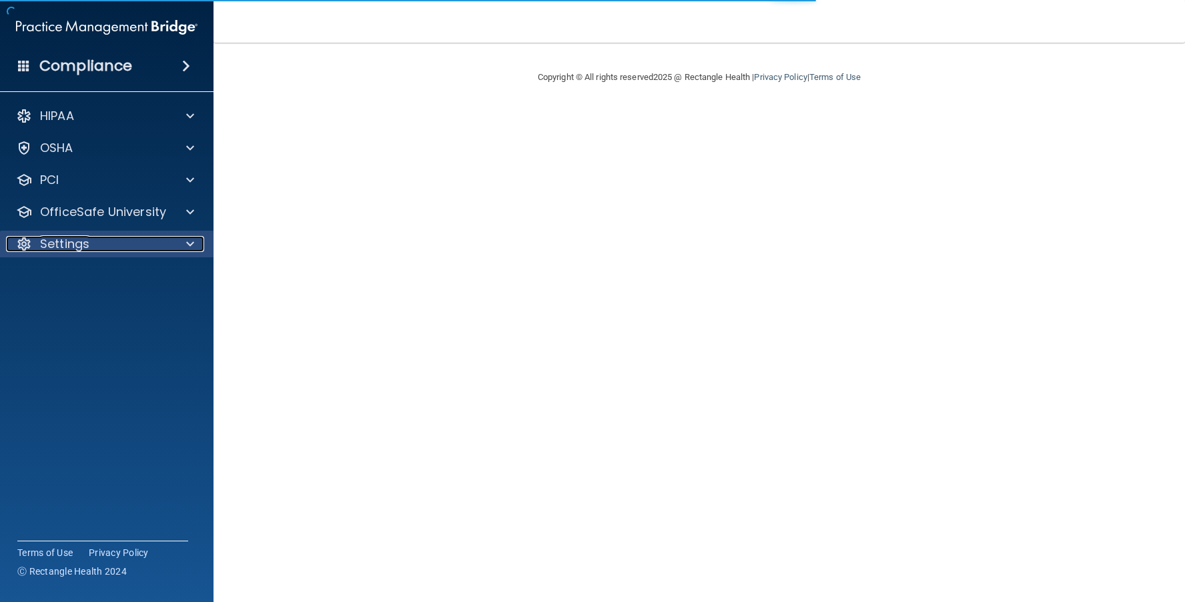
click at [81, 240] on p "Settings" at bounding box center [64, 244] width 49 height 16
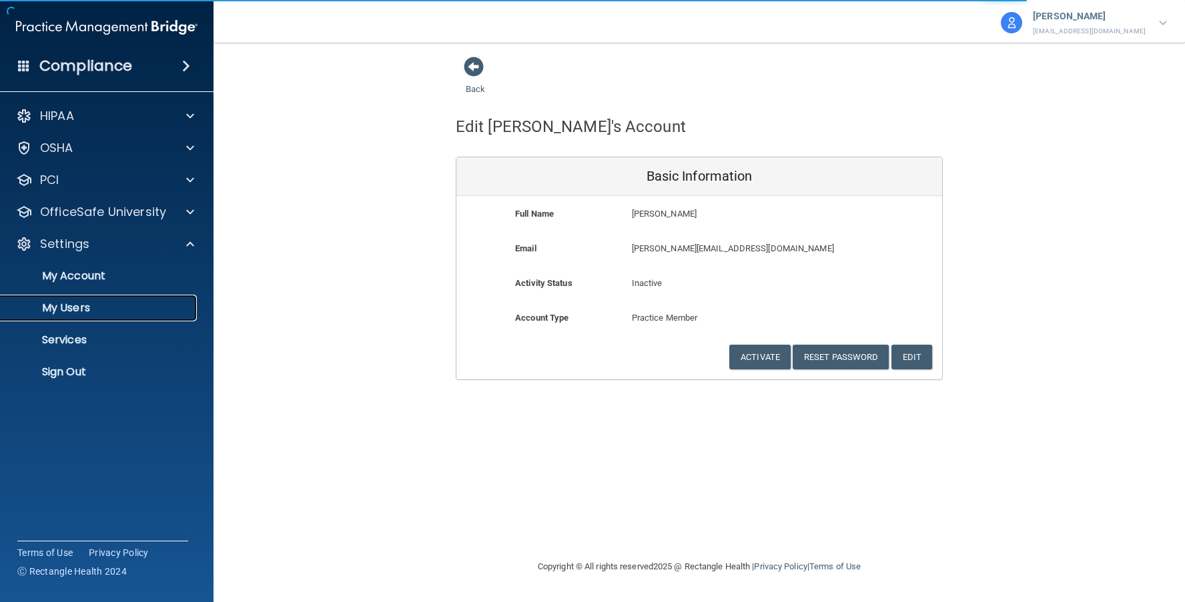
click at [81, 308] on p "My Users" at bounding box center [100, 308] width 182 height 13
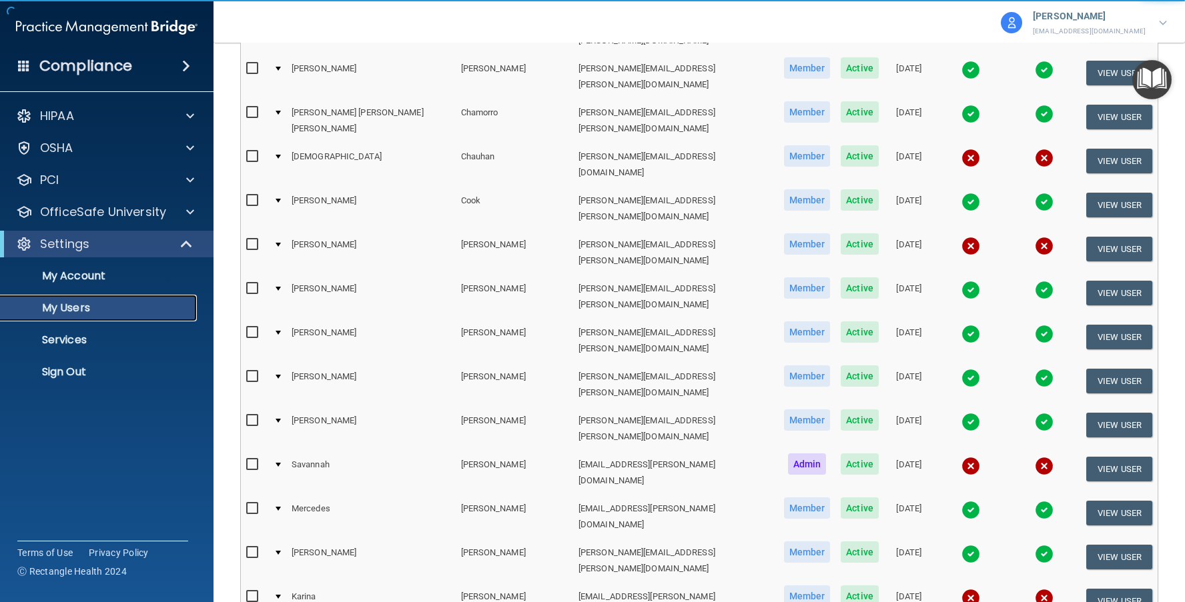
scroll to position [502, 0]
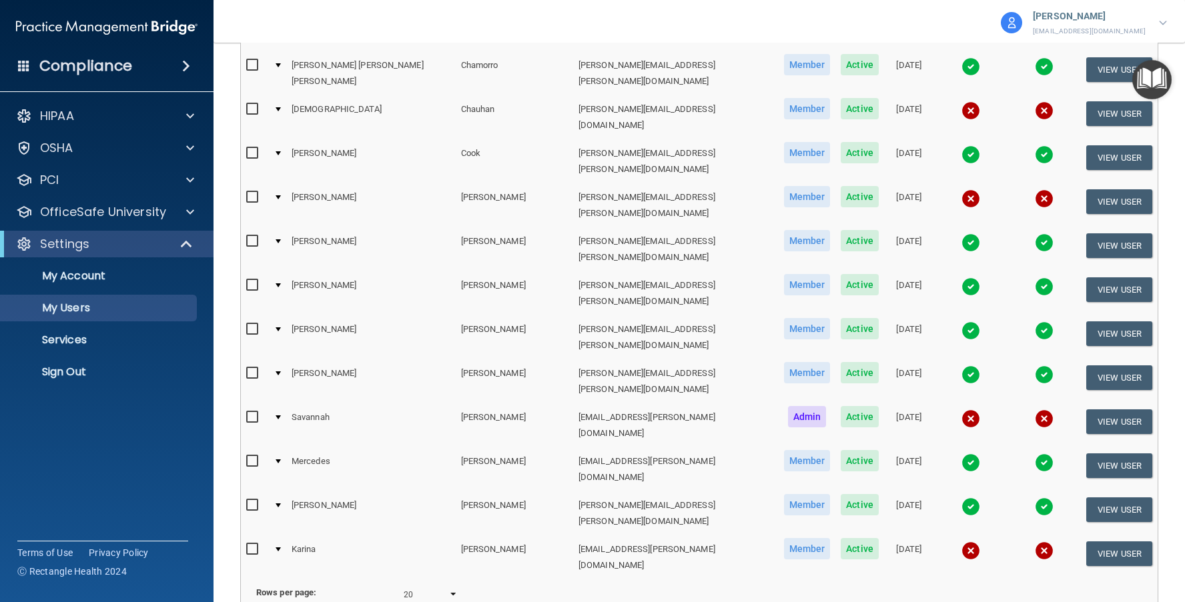
click at [428, 585] on select "10 20 30 40 all" at bounding box center [431, 595] width 54 height 20
select select "50"
click at [404, 585] on select "10 20 30 40 all" at bounding box center [431, 595] width 54 height 20
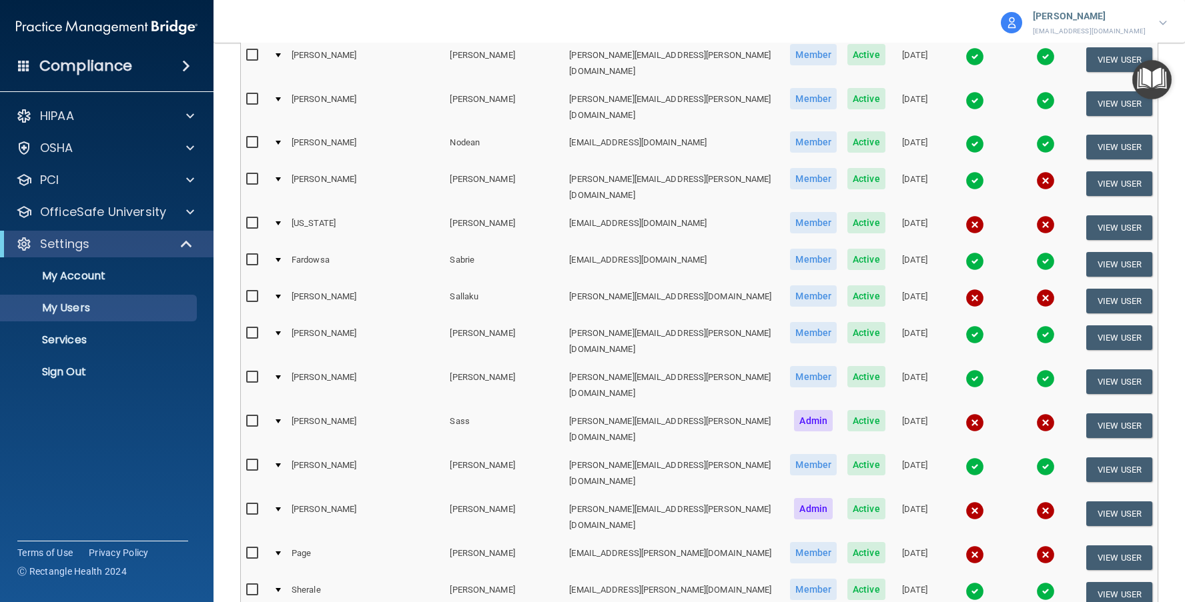
scroll to position [1401, 0]
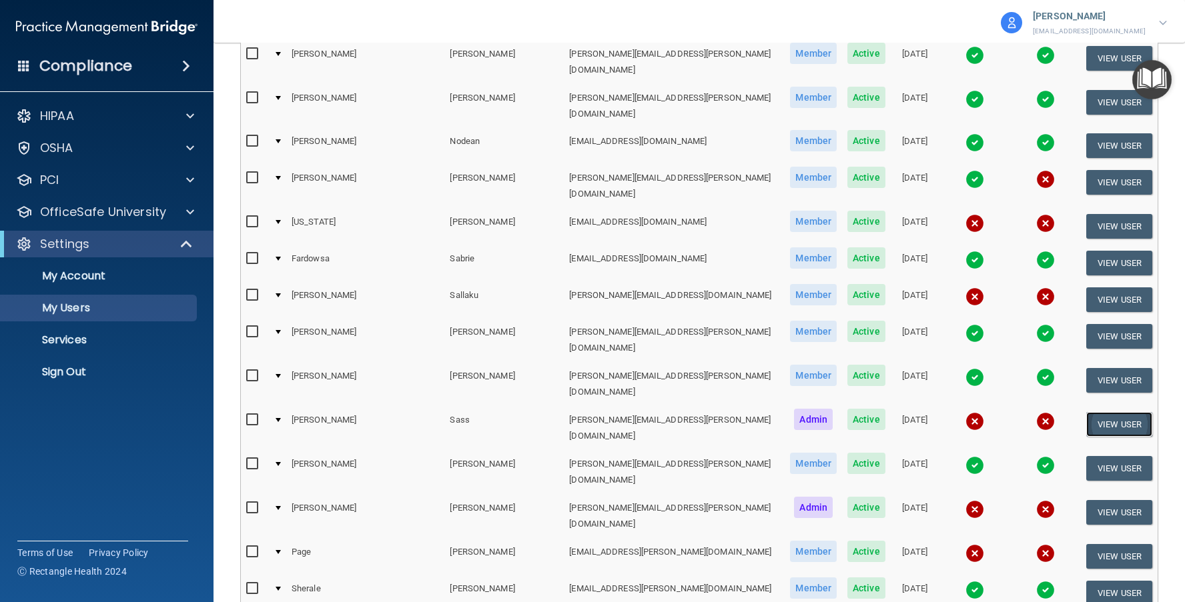
click at [1105, 412] on button "View User" at bounding box center [1119, 424] width 66 height 25
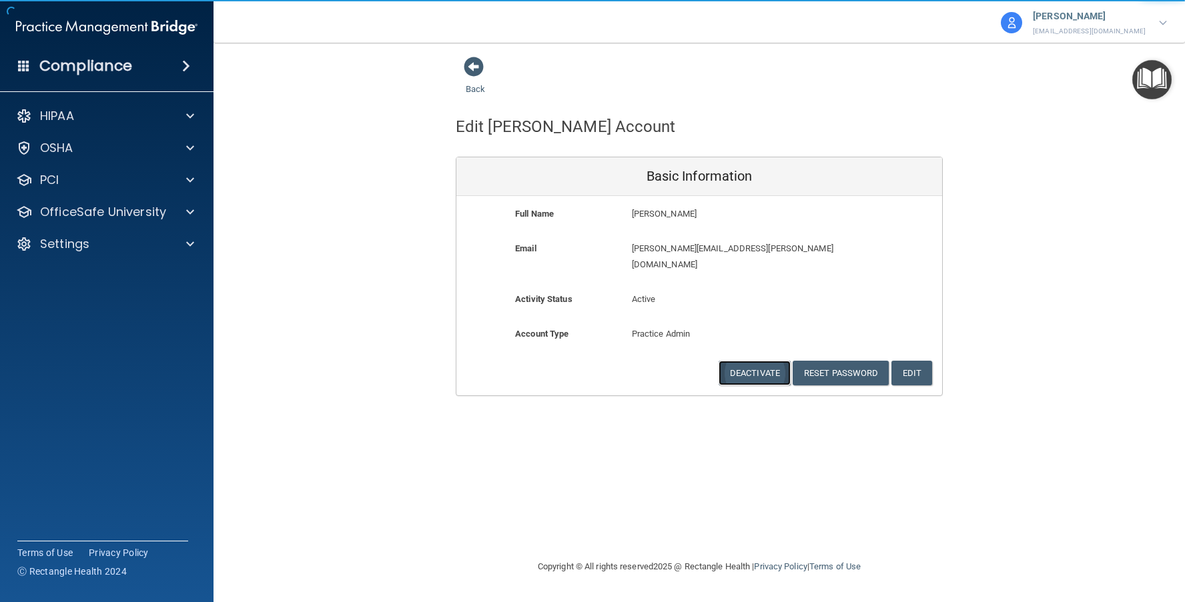
click at [757, 361] on button "Deactivate" at bounding box center [754, 373] width 72 height 25
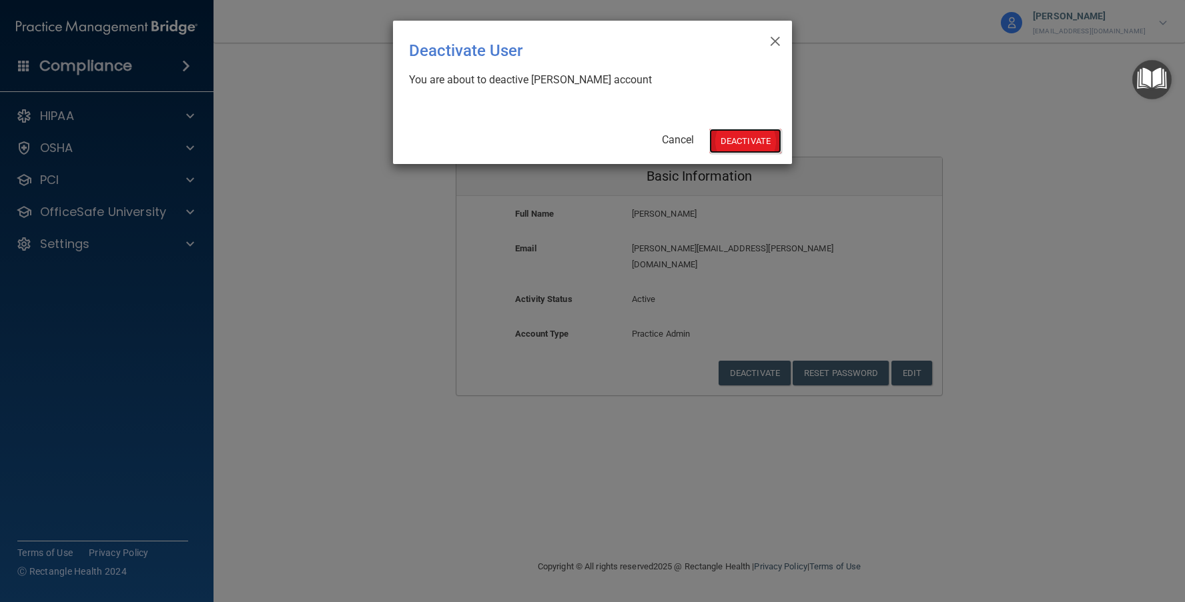
click at [746, 141] on button "Deactivate" at bounding box center [745, 141] width 72 height 25
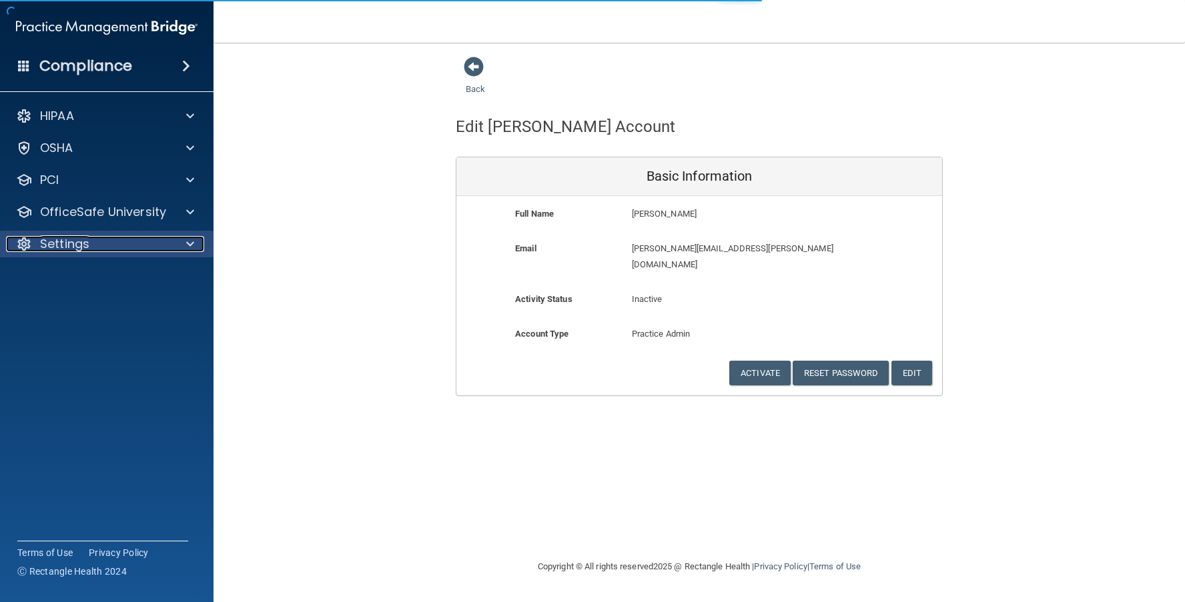
click at [171, 243] on div at bounding box center [187, 244] width 33 height 16
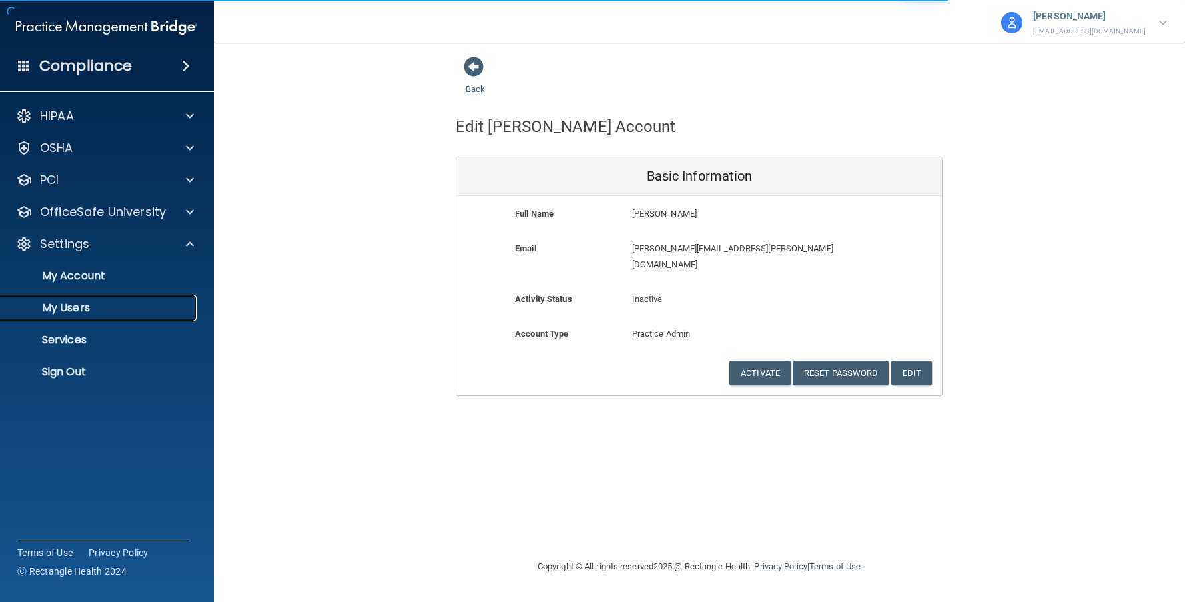
click at [60, 312] on p "My Users" at bounding box center [100, 308] width 182 height 13
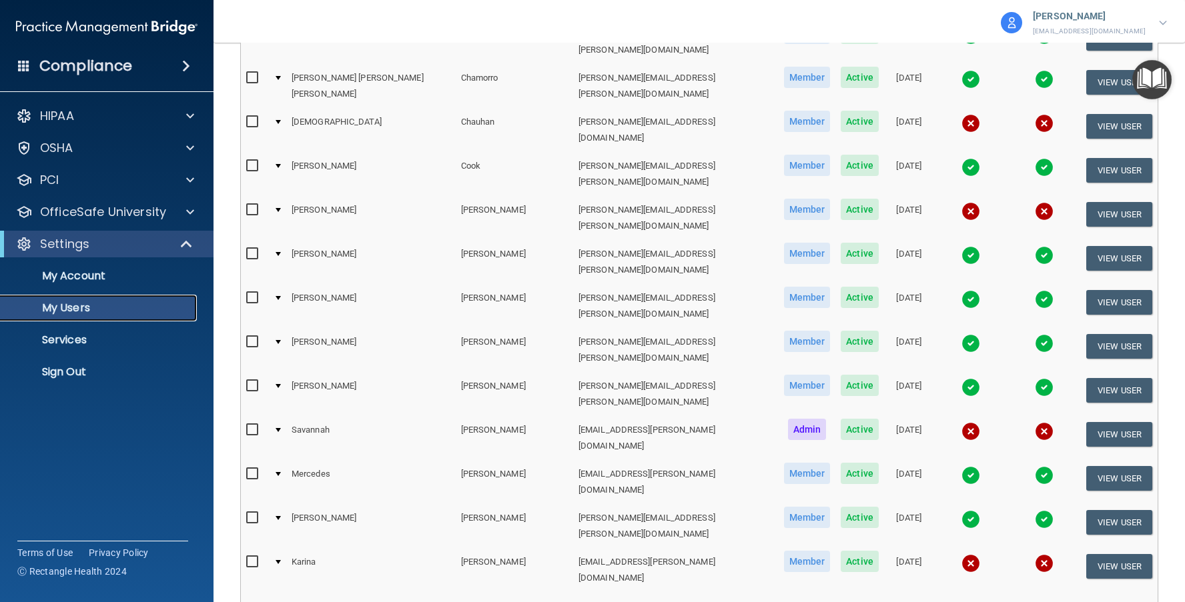
scroll to position [502, 0]
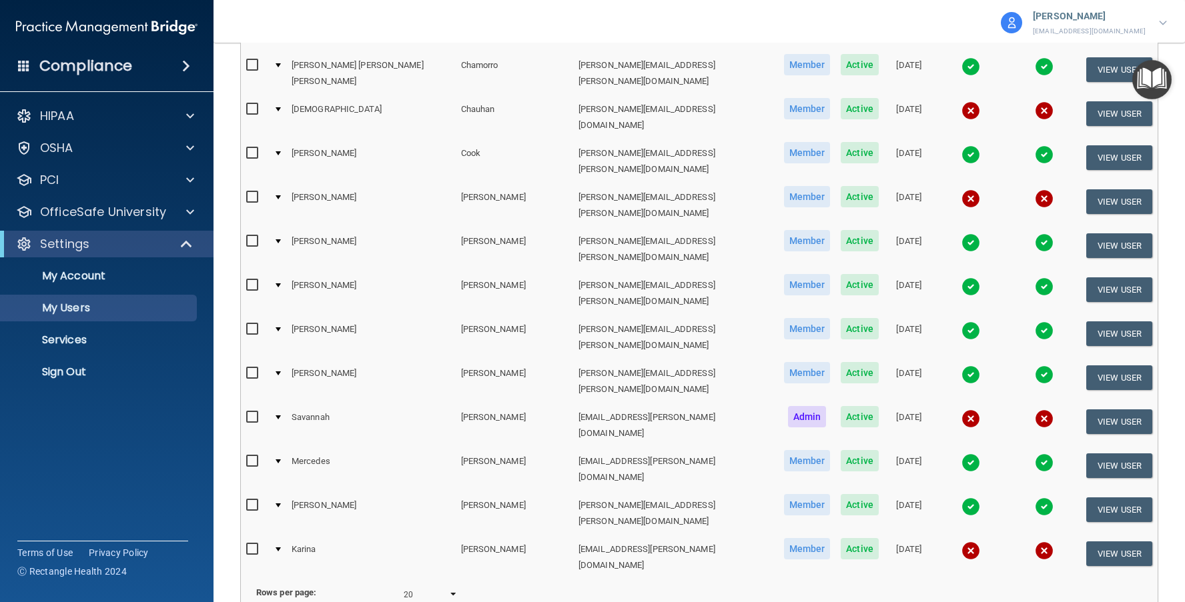
click at [420, 585] on select "10 20 30 40 all" at bounding box center [431, 595] width 54 height 20
select select "49"
click at [404, 585] on select "10 20 30 40 all" at bounding box center [431, 595] width 54 height 20
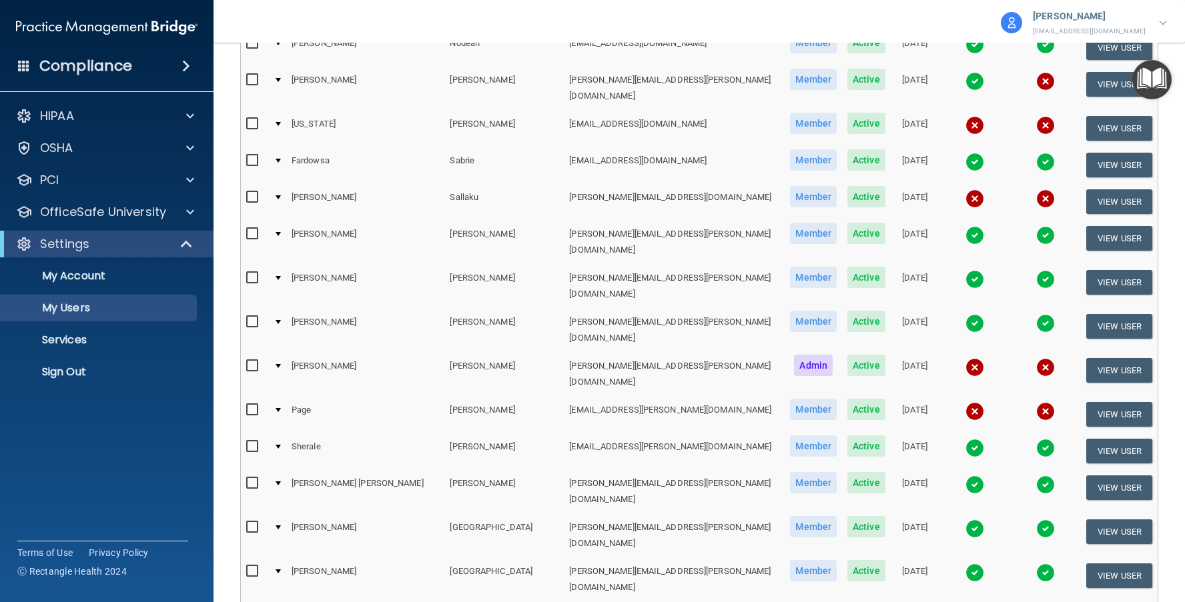
scroll to position [1468, 0]
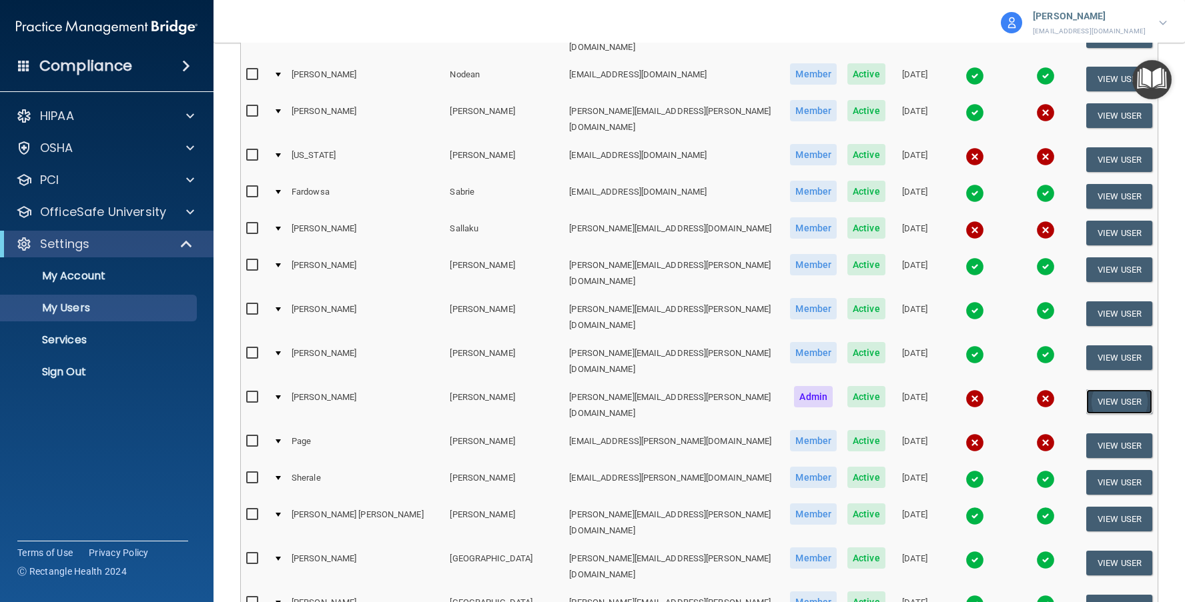
click at [1089, 390] on button "View User" at bounding box center [1119, 402] width 66 height 25
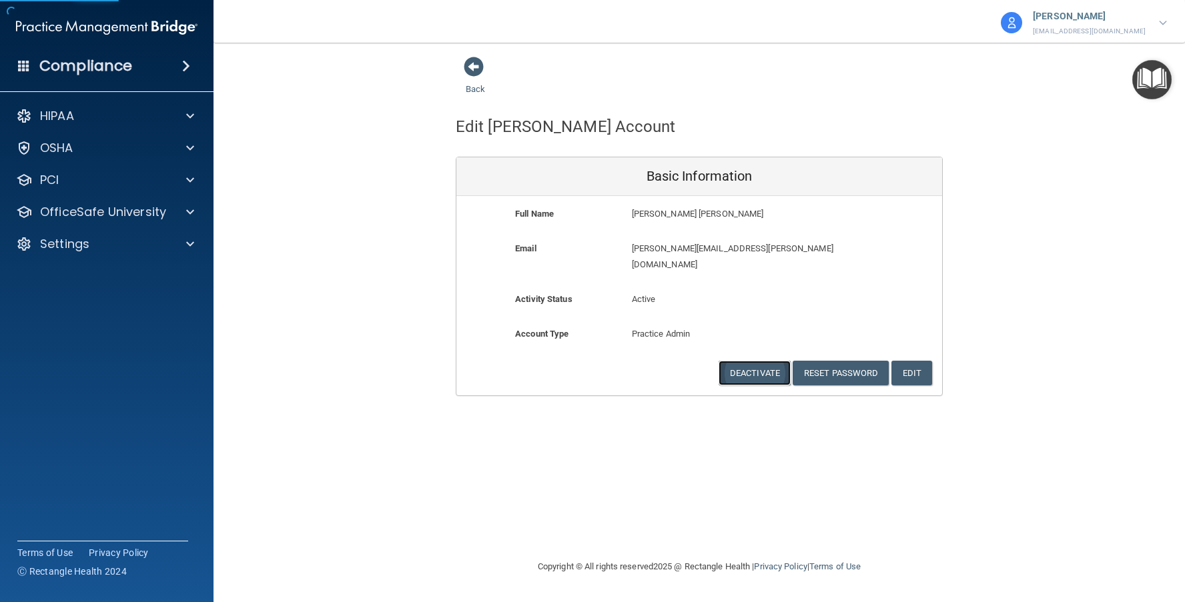
click at [738, 361] on button "Deactivate" at bounding box center [754, 373] width 72 height 25
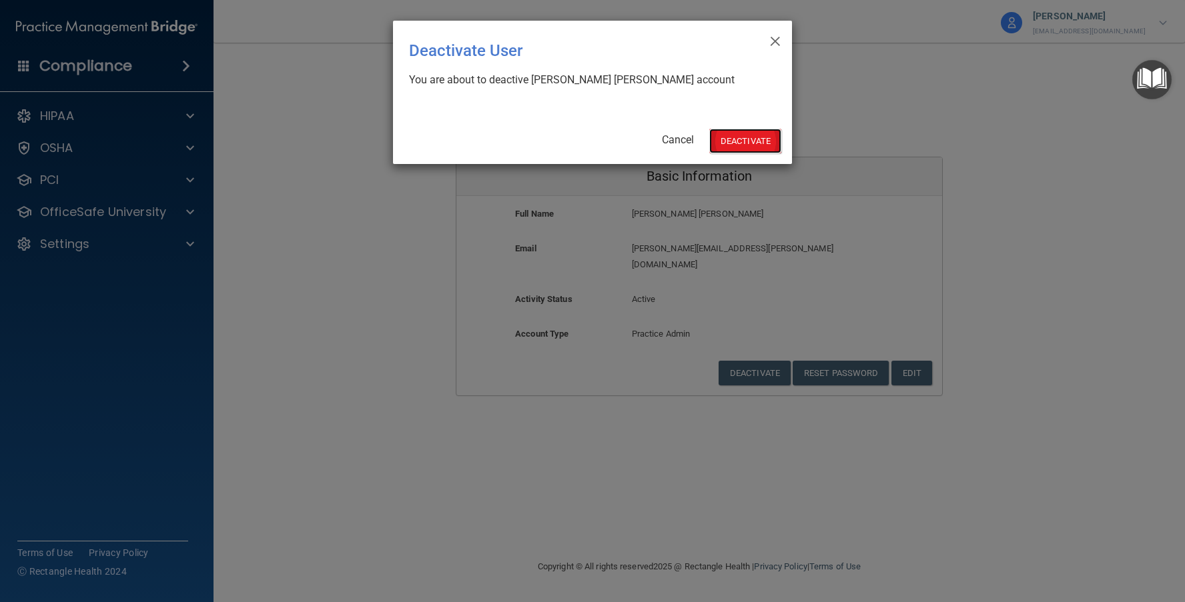
click at [744, 147] on button "Deactivate" at bounding box center [745, 141] width 72 height 25
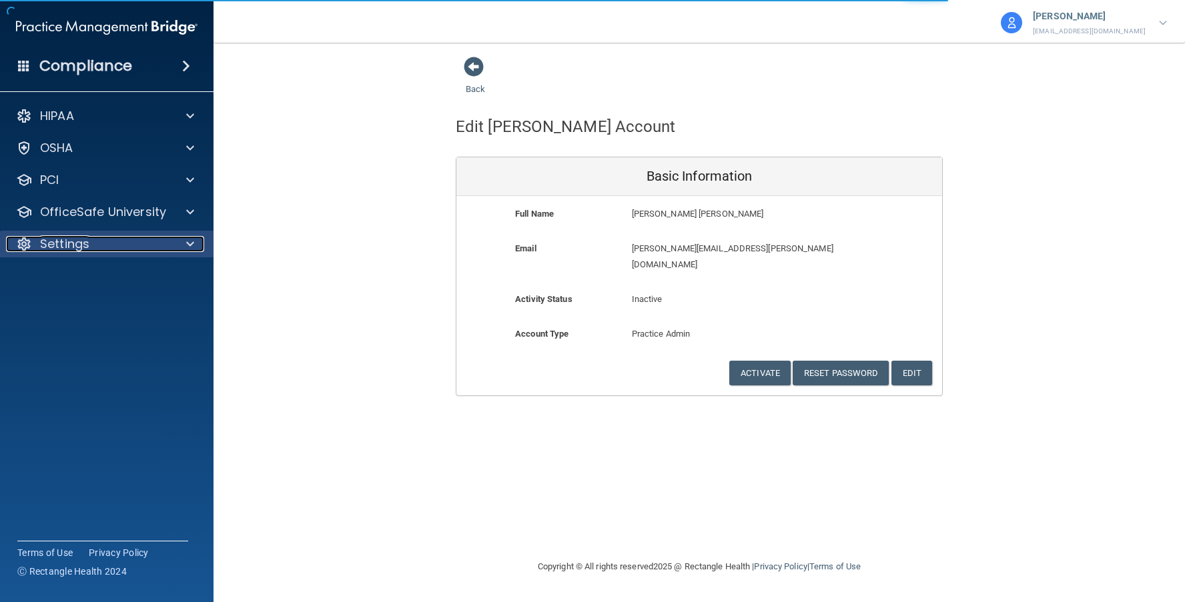
click at [118, 243] on div "Settings" at bounding box center [88, 244] width 165 height 16
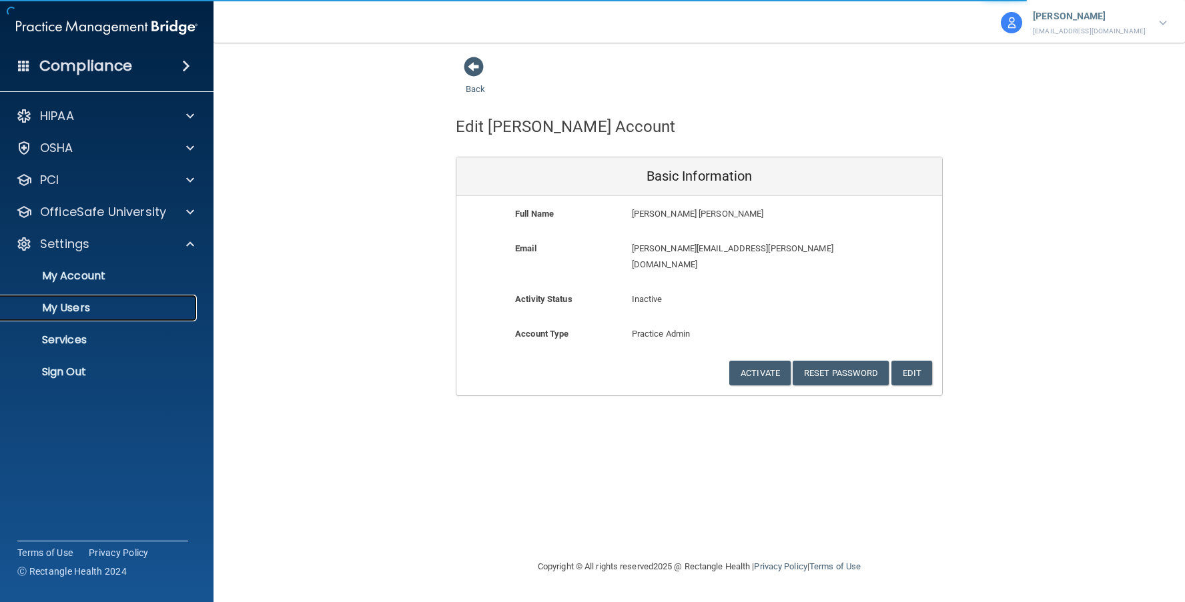
click at [71, 311] on p "My Users" at bounding box center [100, 308] width 182 height 13
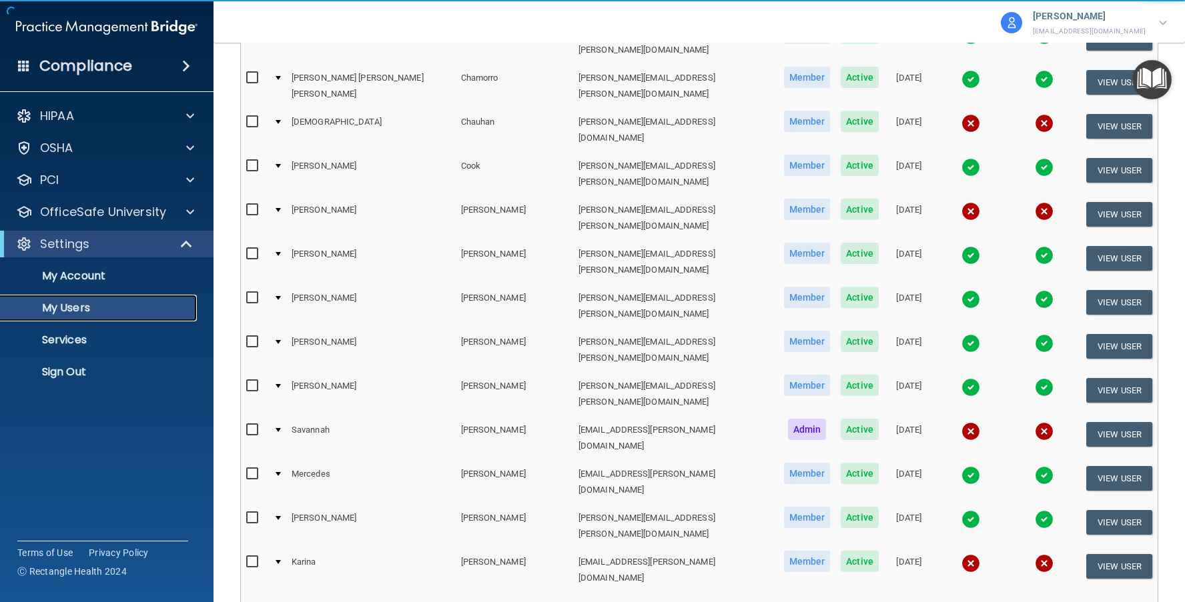
scroll to position [502, 0]
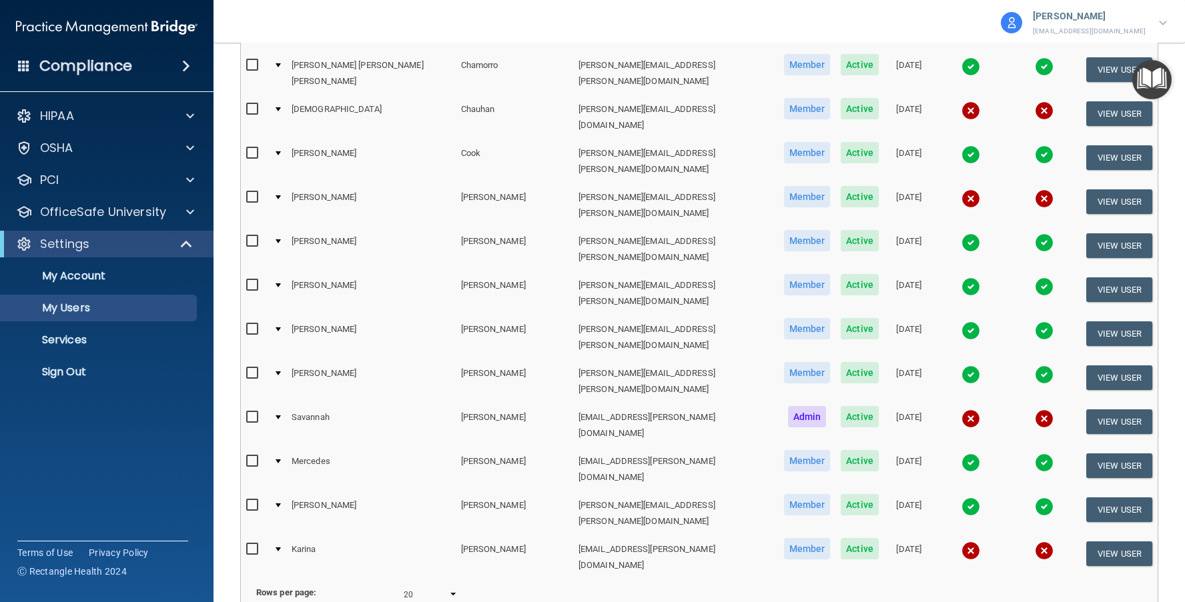
click at [443, 585] on select "10 20 30 40 all" at bounding box center [431, 595] width 54 height 20
select select "48"
click at [404, 585] on select "10 20 30 40 all" at bounding box center [431, 595] width 54 height 20
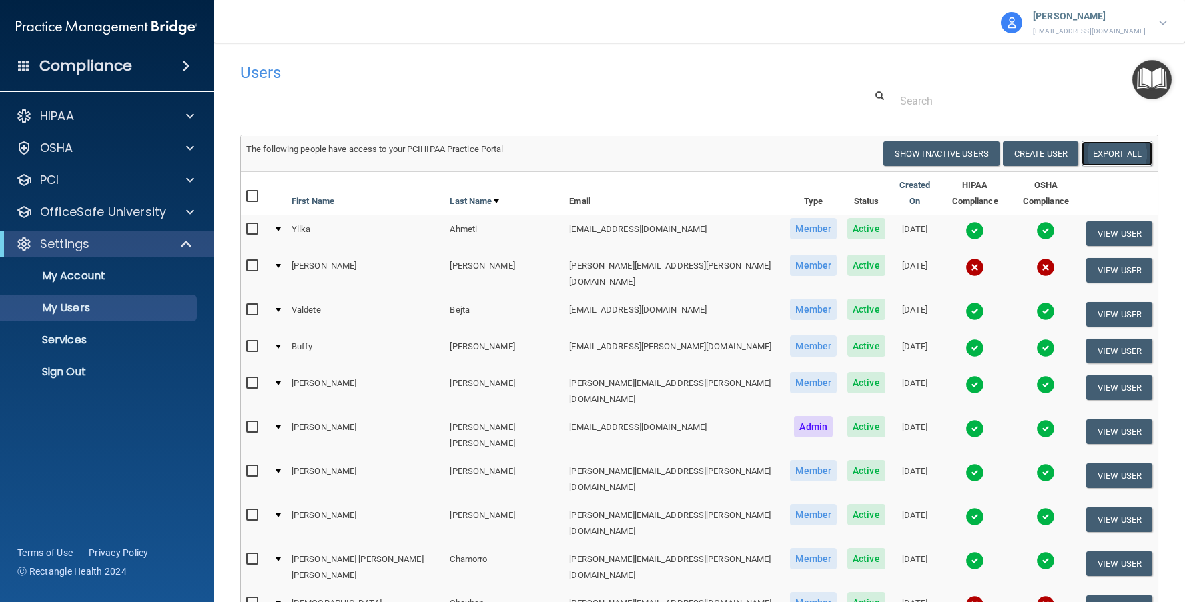
click at [1108, 147] on link "Export All" at bounding box center [1116, 153] width 71 height 25
